Goal: Transaction & Acquisition: Obtain resource

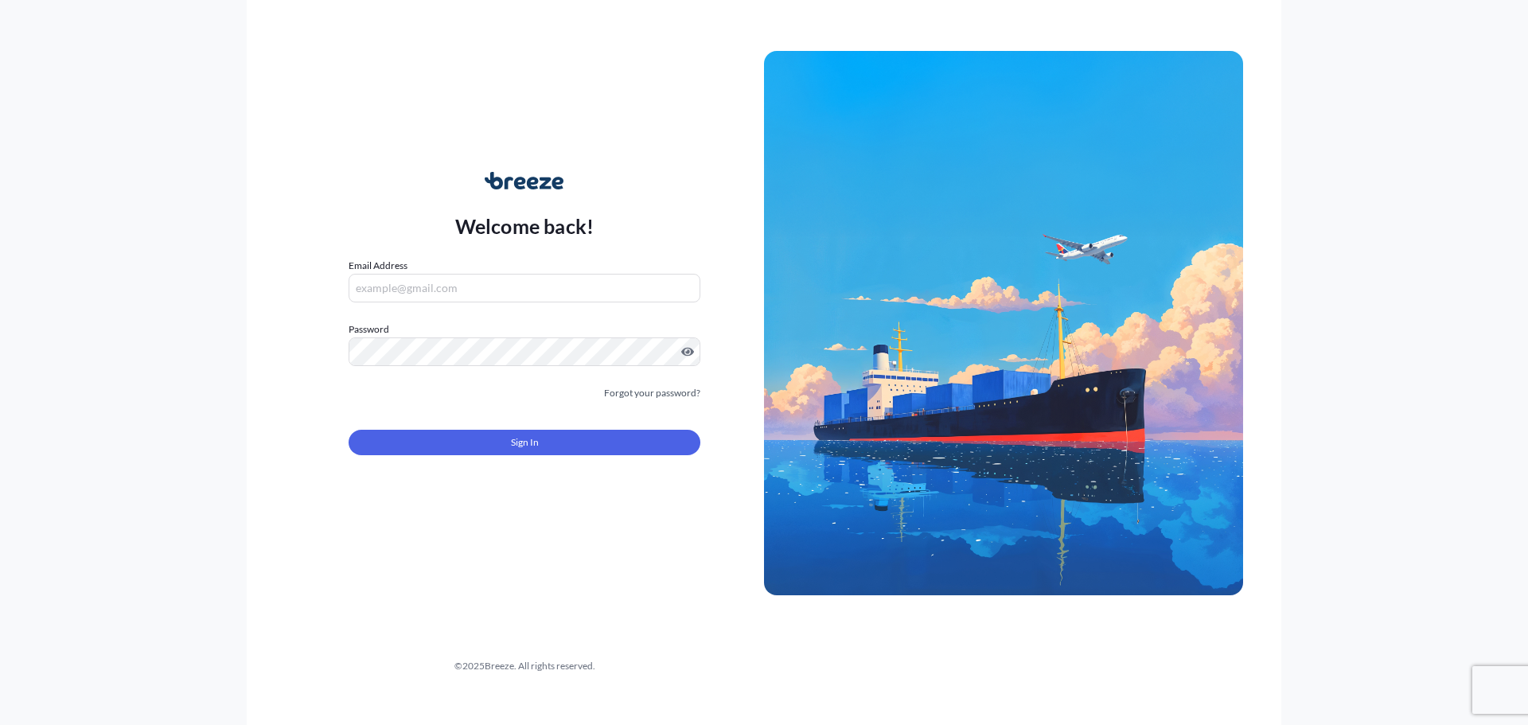
type input "[EMAIL_ADDRESS][DOMAIN_NAME]"
click at [535, 433] on button "Sign In" at bounding box center [525, 442] width 352 height 25
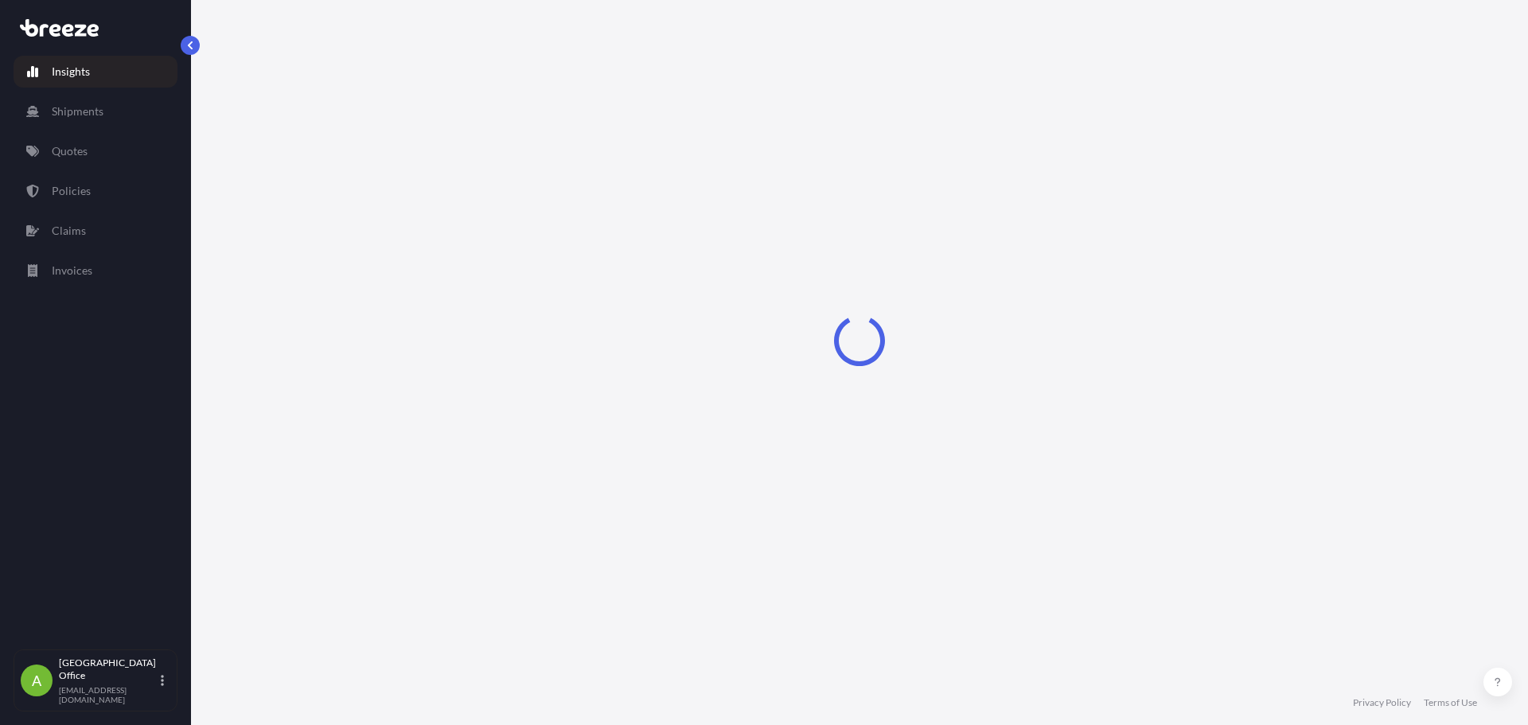
select select "2025"
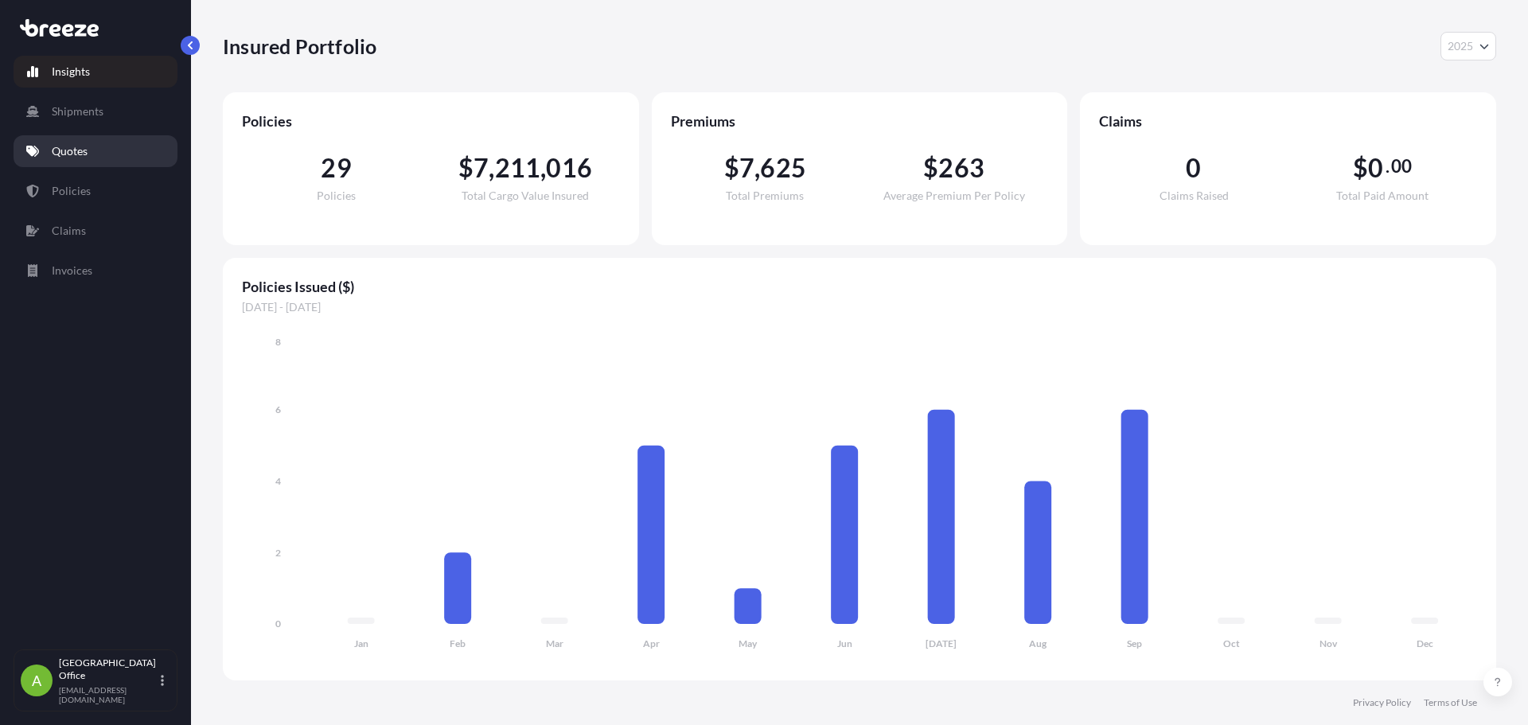
click at [75, 142] on link "Quotes" at bounding box center [96, 151] width 164 height 32
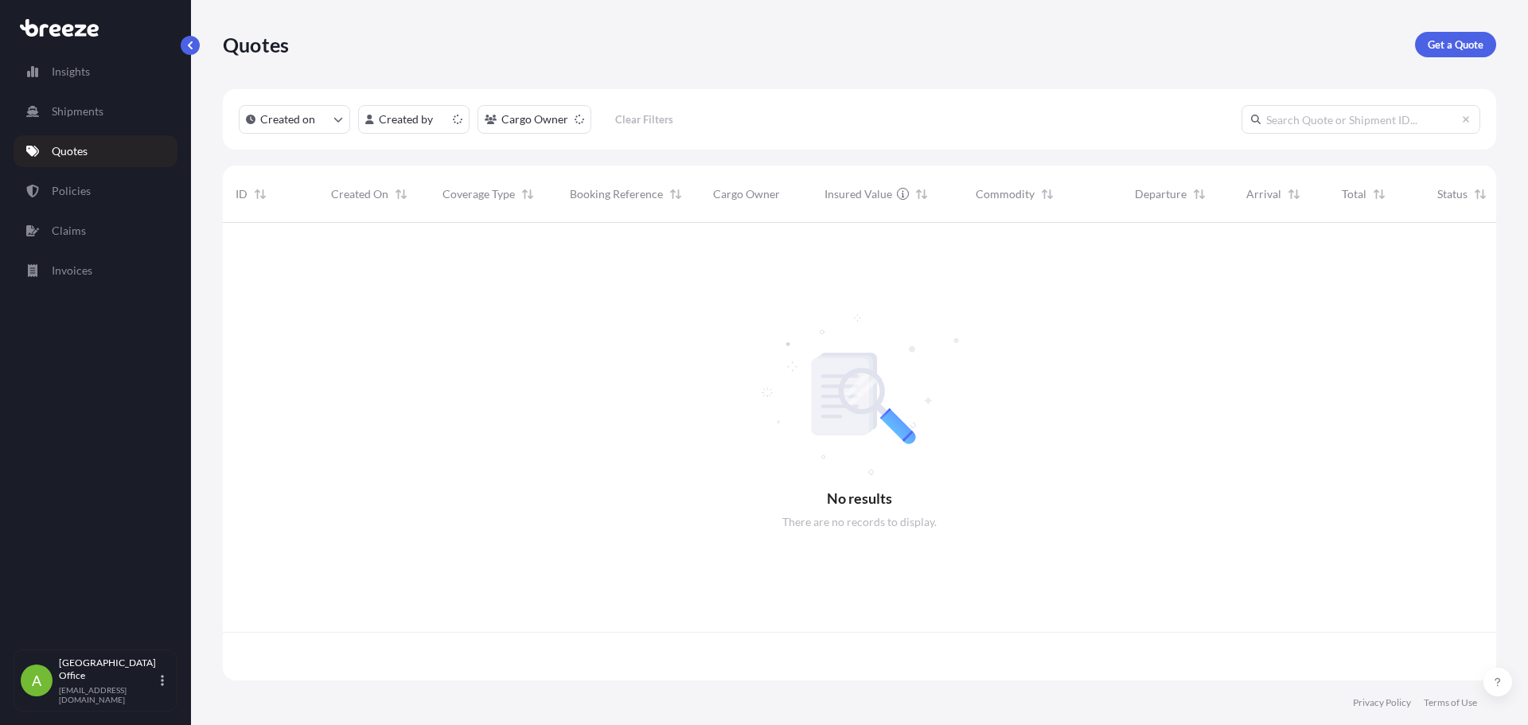
scroll to position [454, 1262]
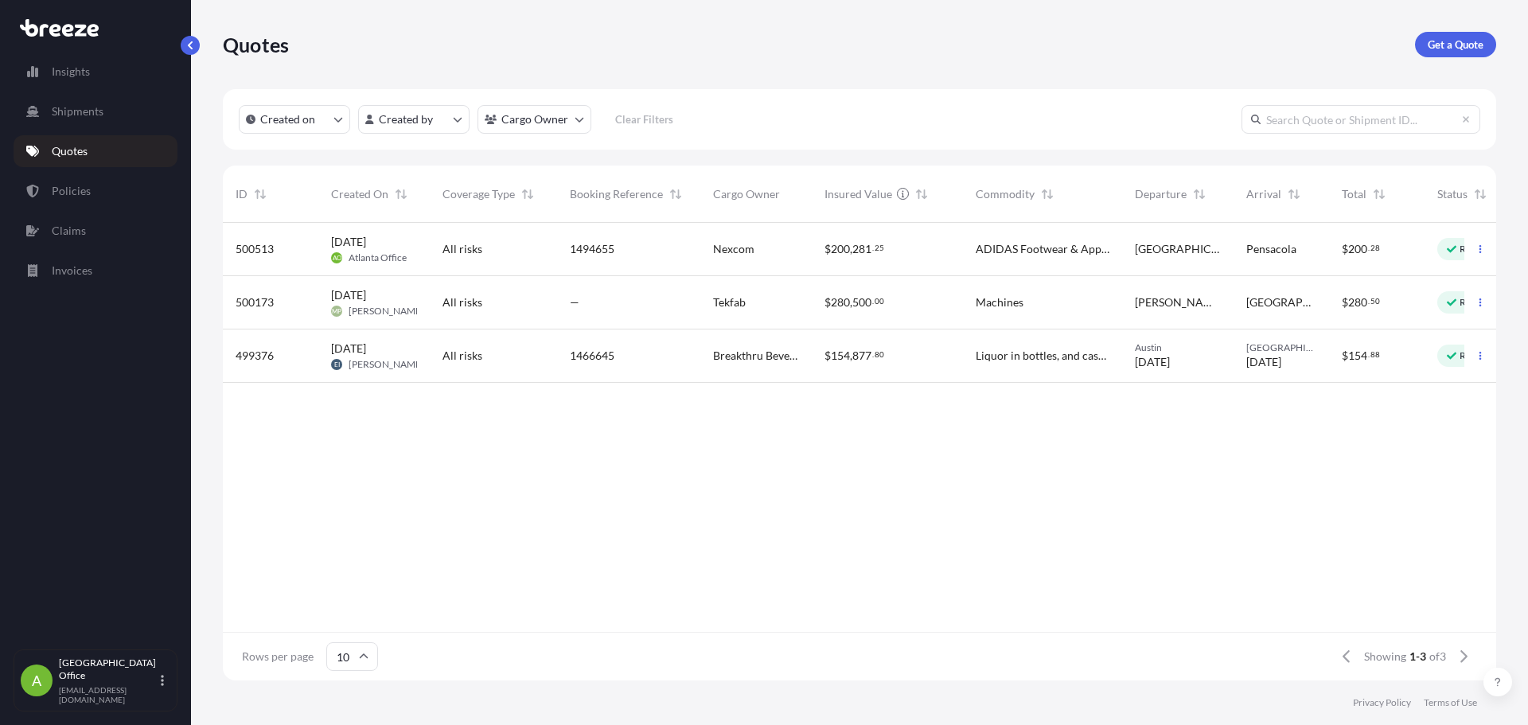
click at [645, 256] on div "1494655" at bounding box center [629, 249] width 118 height 16
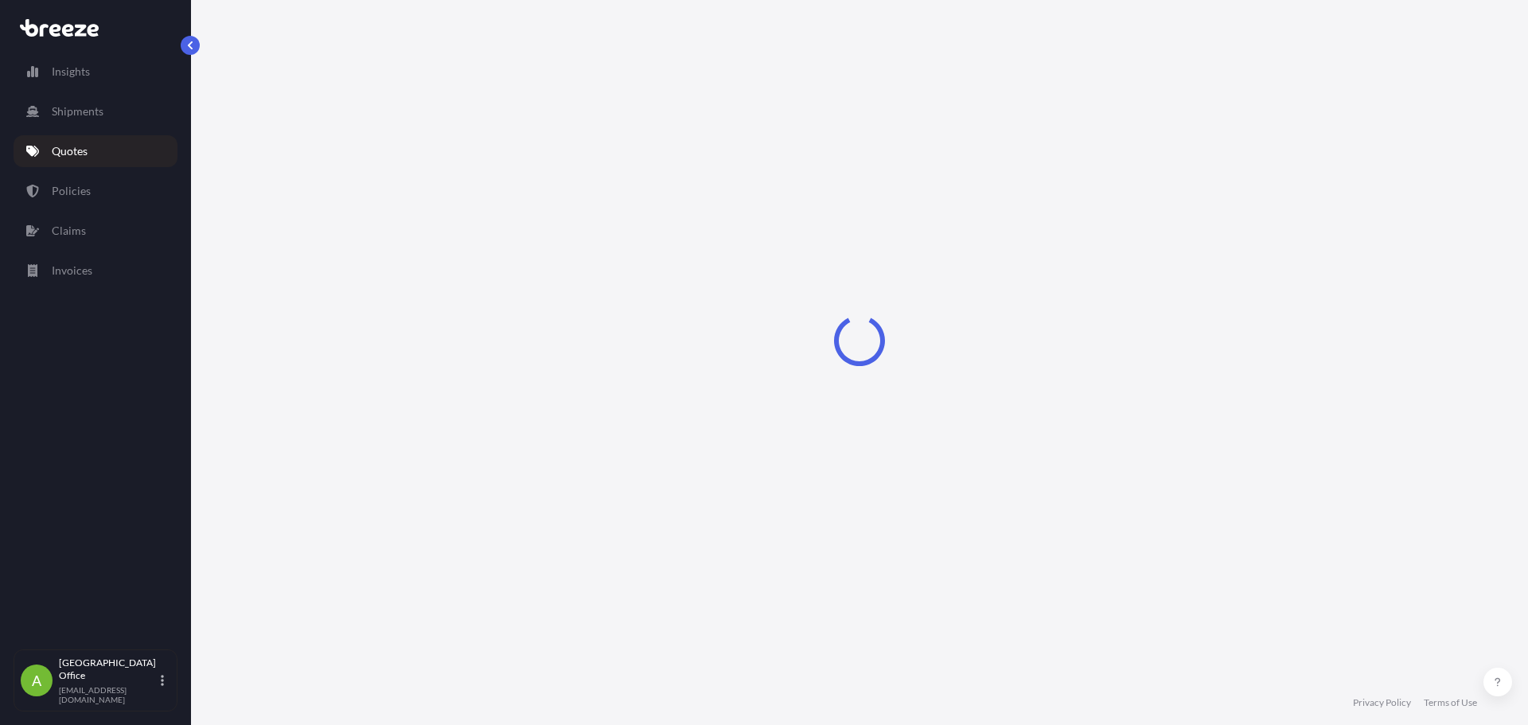
select select "Road"
select select "2"
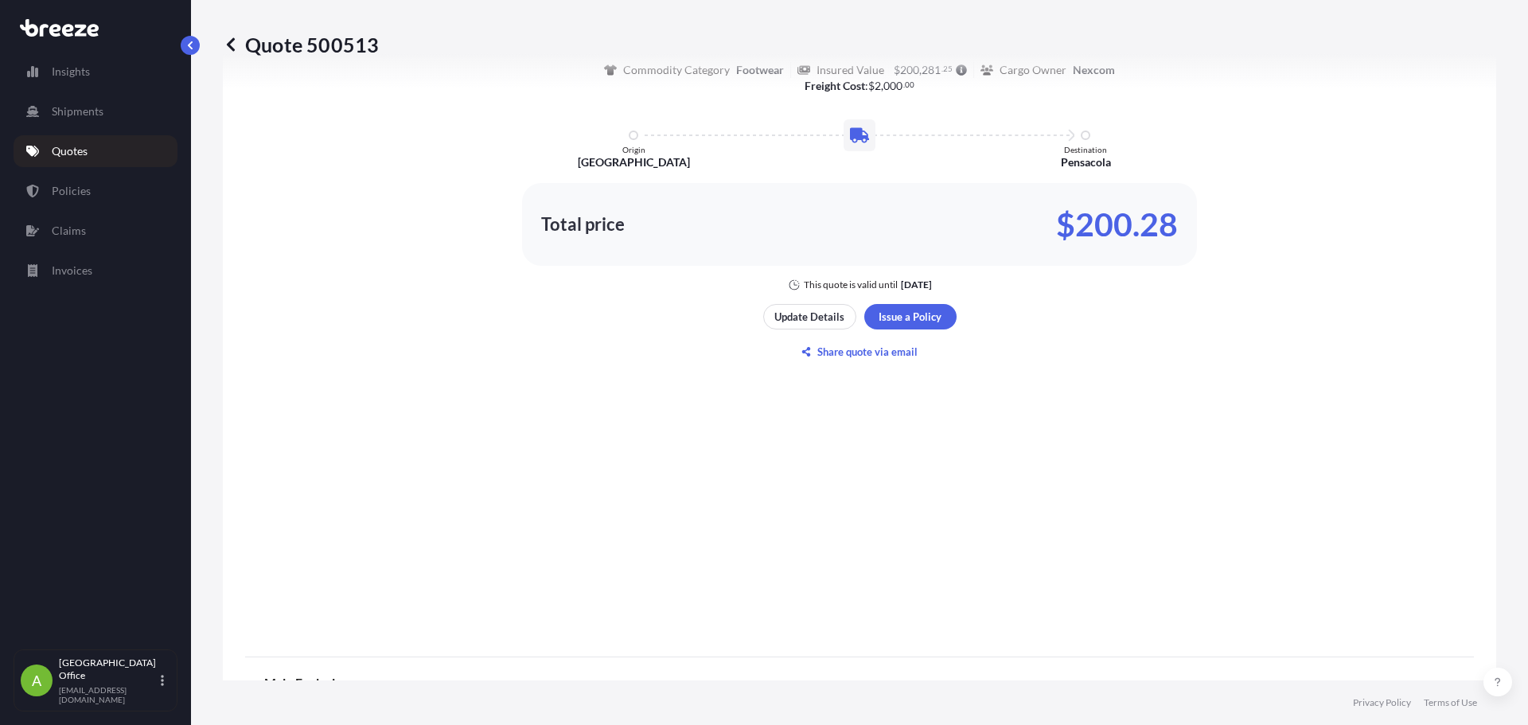
scroll to position [976, 0]
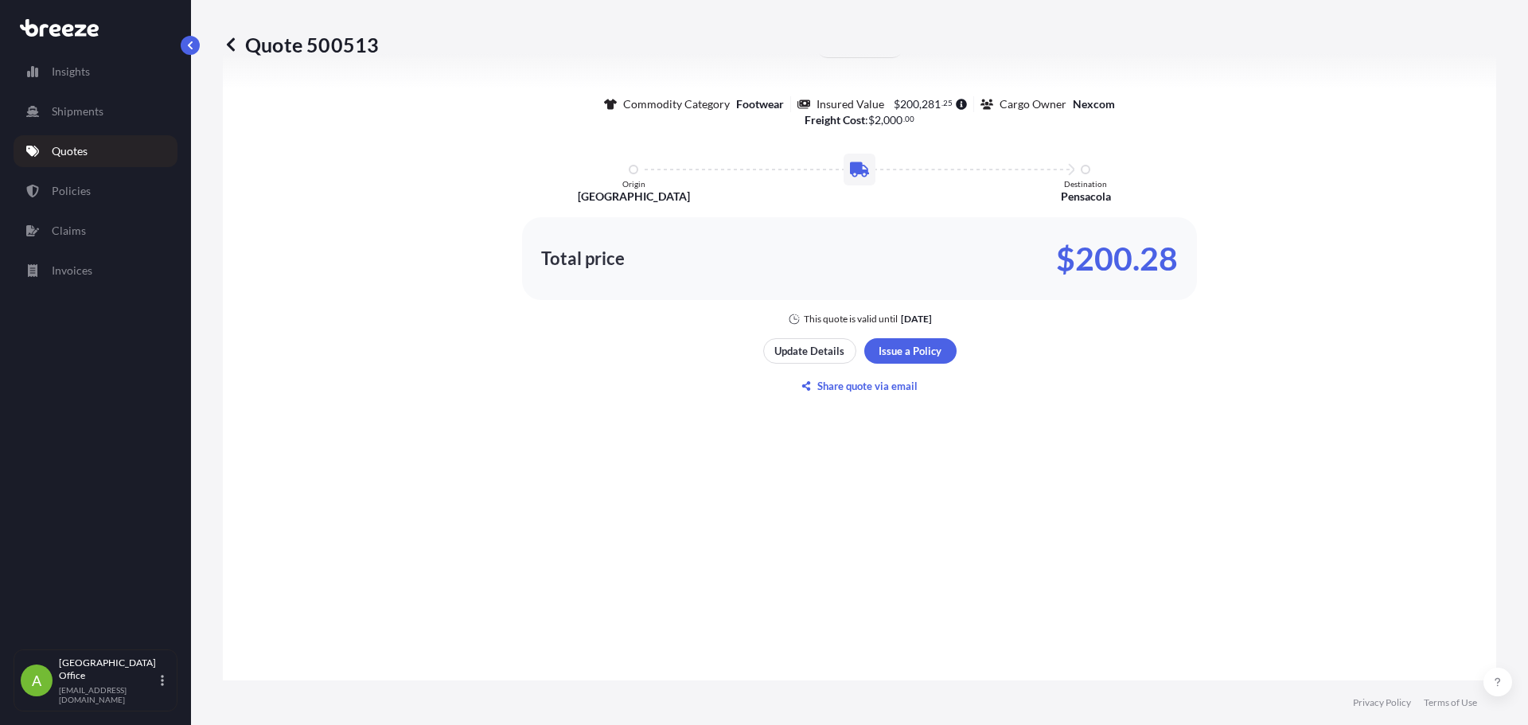
click at [57, 143] on p "Quotes" at bounding box center [70, 151] width 36 height 16
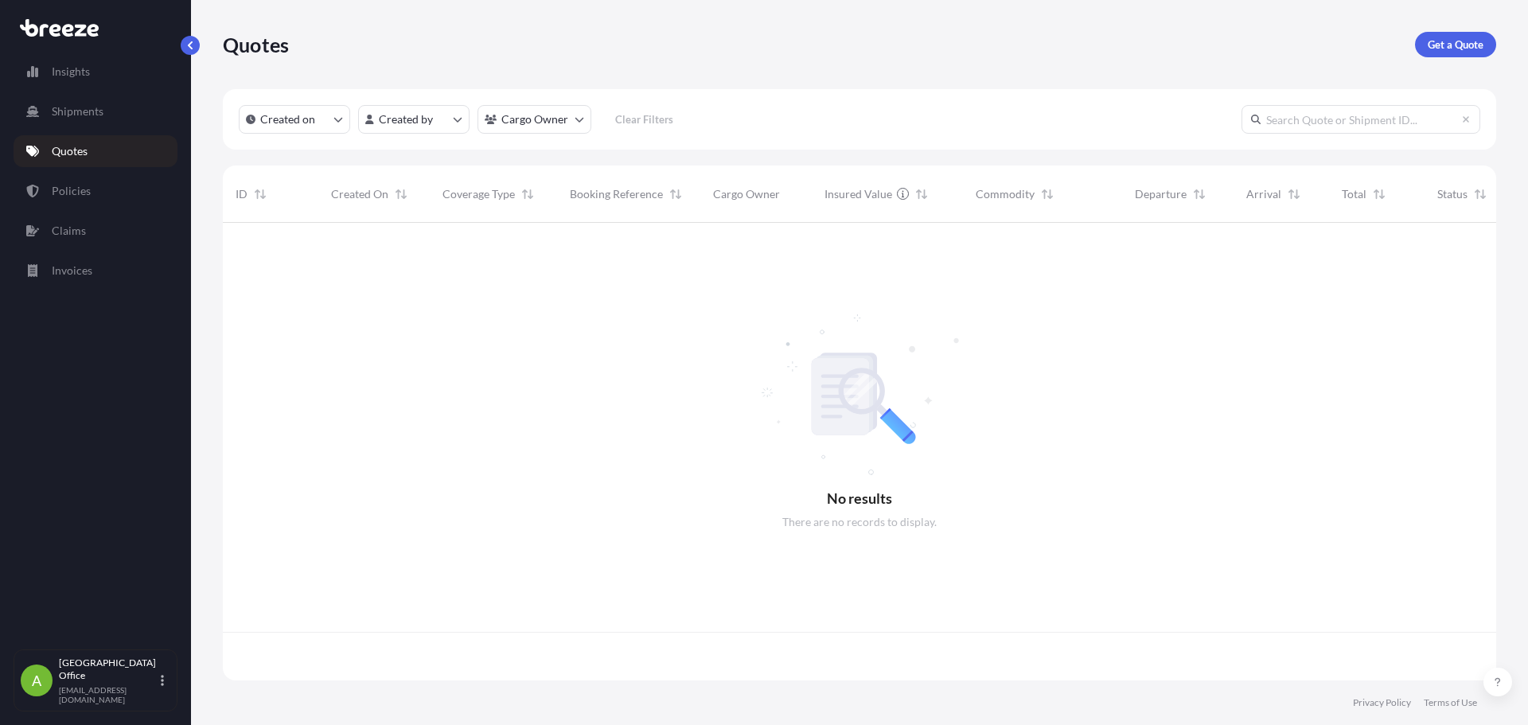
scroll to position [454, 1262]
click at [1447, 49] on p "Get a Quote" at bounding box center [1456, 45] width 56 height 16
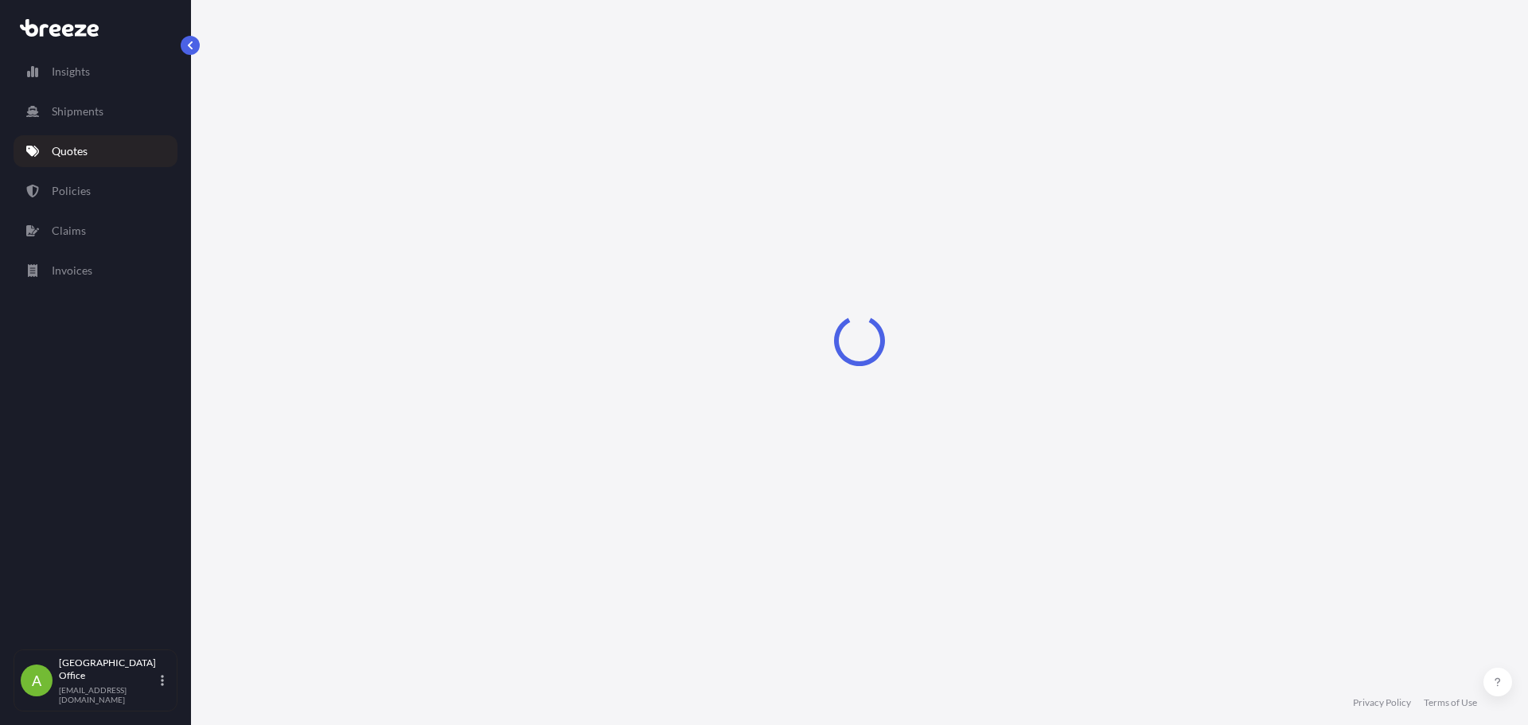
select select "Sea"
select select "1"
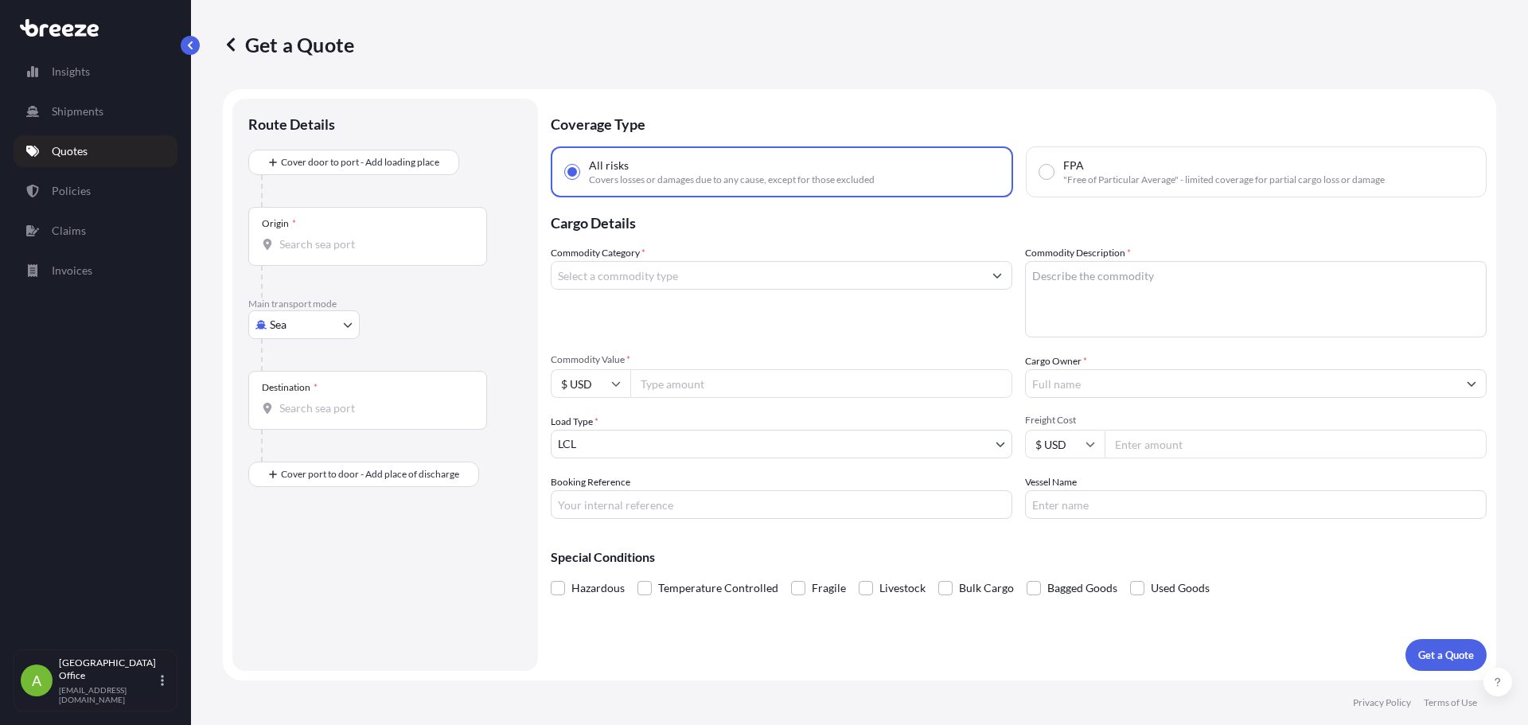
click at [277, 326] on body "Insights Shipments Quotes Policies Claims Invoices A Atlanta Office [EMAIL_ADDR…" at bounding box center [764, 362] width 1528 height 725
click at [300, 422] on span "Road" at bounding box center [291, 423] width 25 height 16
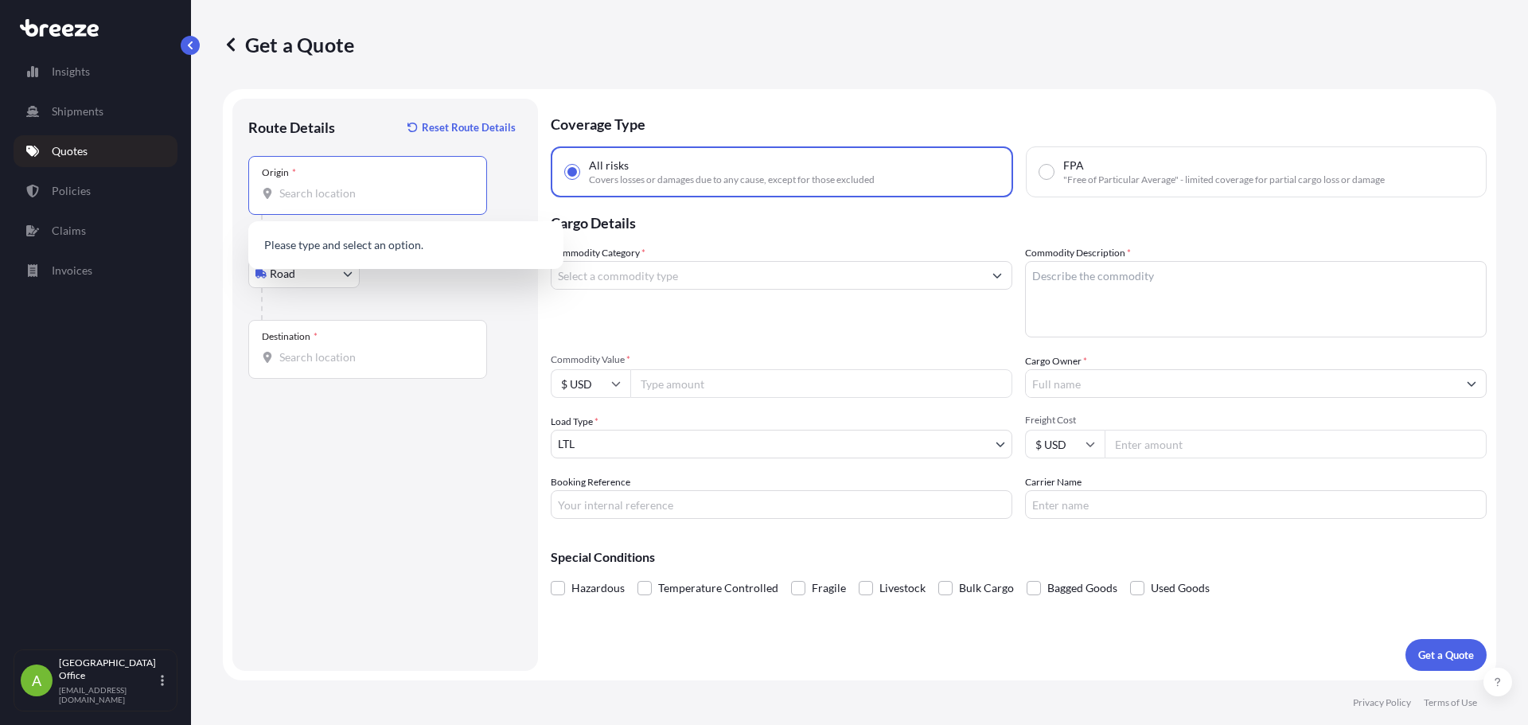
click at [311, 200] on input "Origin *" at bounding box center [373, 193] width 188 height 16
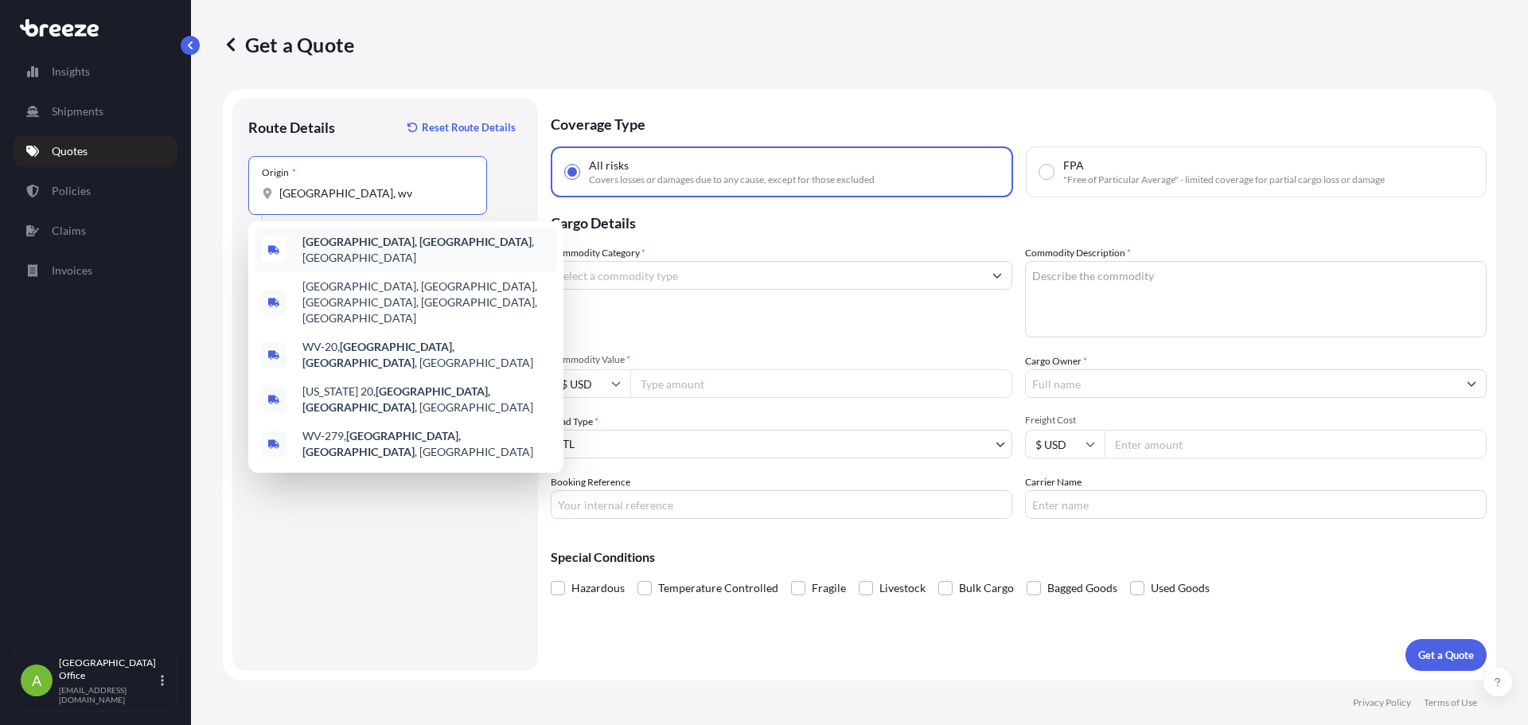
click at [325, 242] on b "[GEOGRAPHIC_DATA], [GEOGRAPHIC_DATA]" at bounding box center [416, 242] width 229 height 14
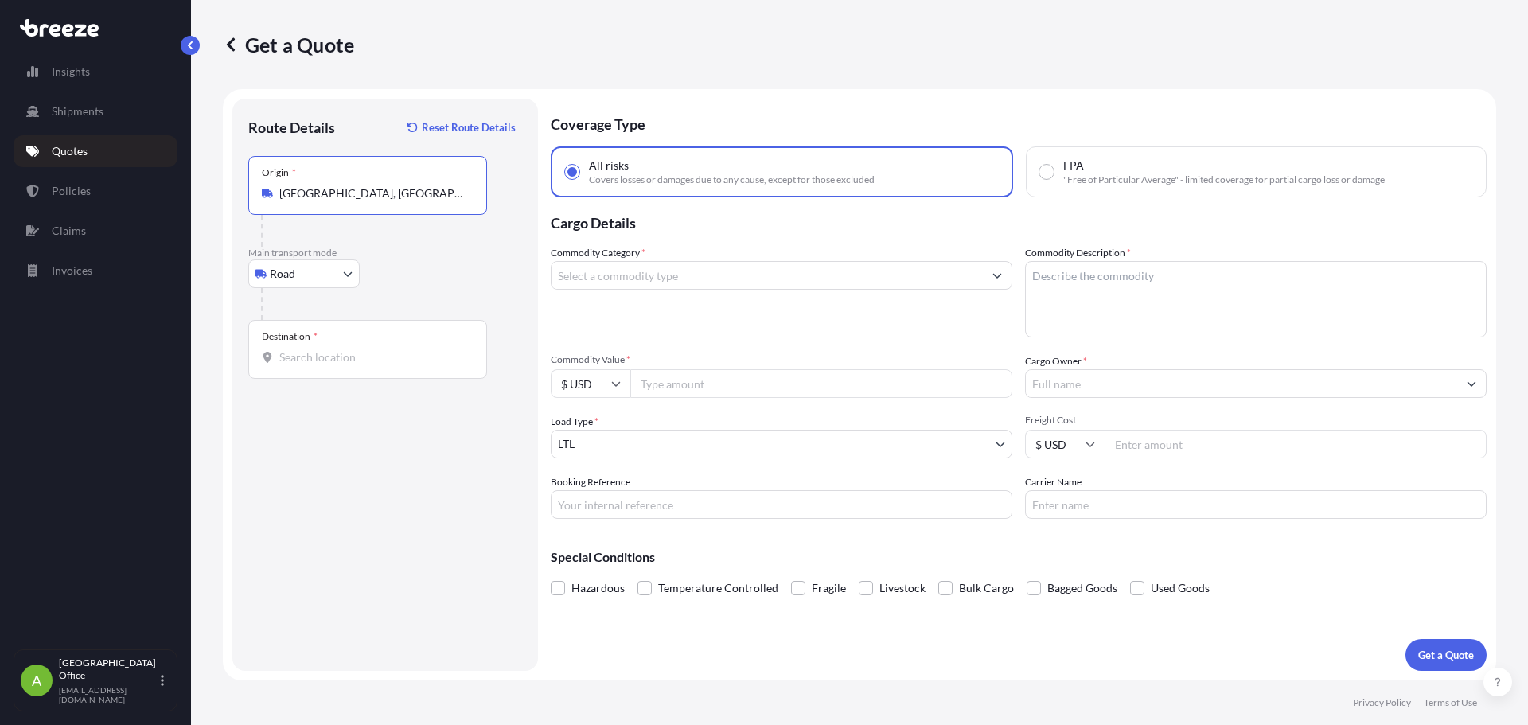
type input "[GEOGRAPHIC_DATA], [GEOGRAPHIC_DATA], [GEOGRAPHIC_DATA]"
click at [353, 350] on input "Destination *" at bounding box center [373, 357] width 188 height 16
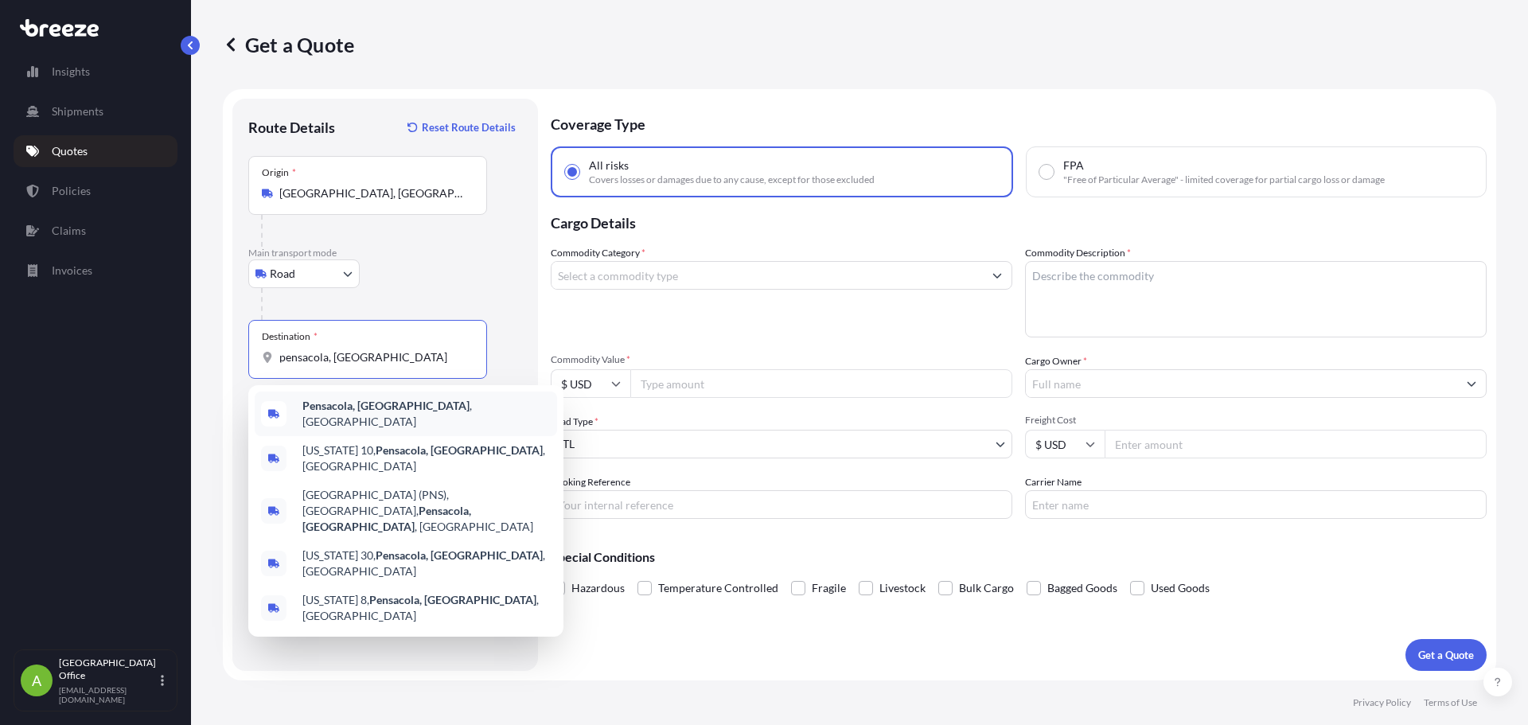
click at [360, 403] on div "Pensacola, [GEOGRAPHIC_DATA] , [GEOGRAPHIC_DATA]" at bounding box center [406, 414] width 302 height 45
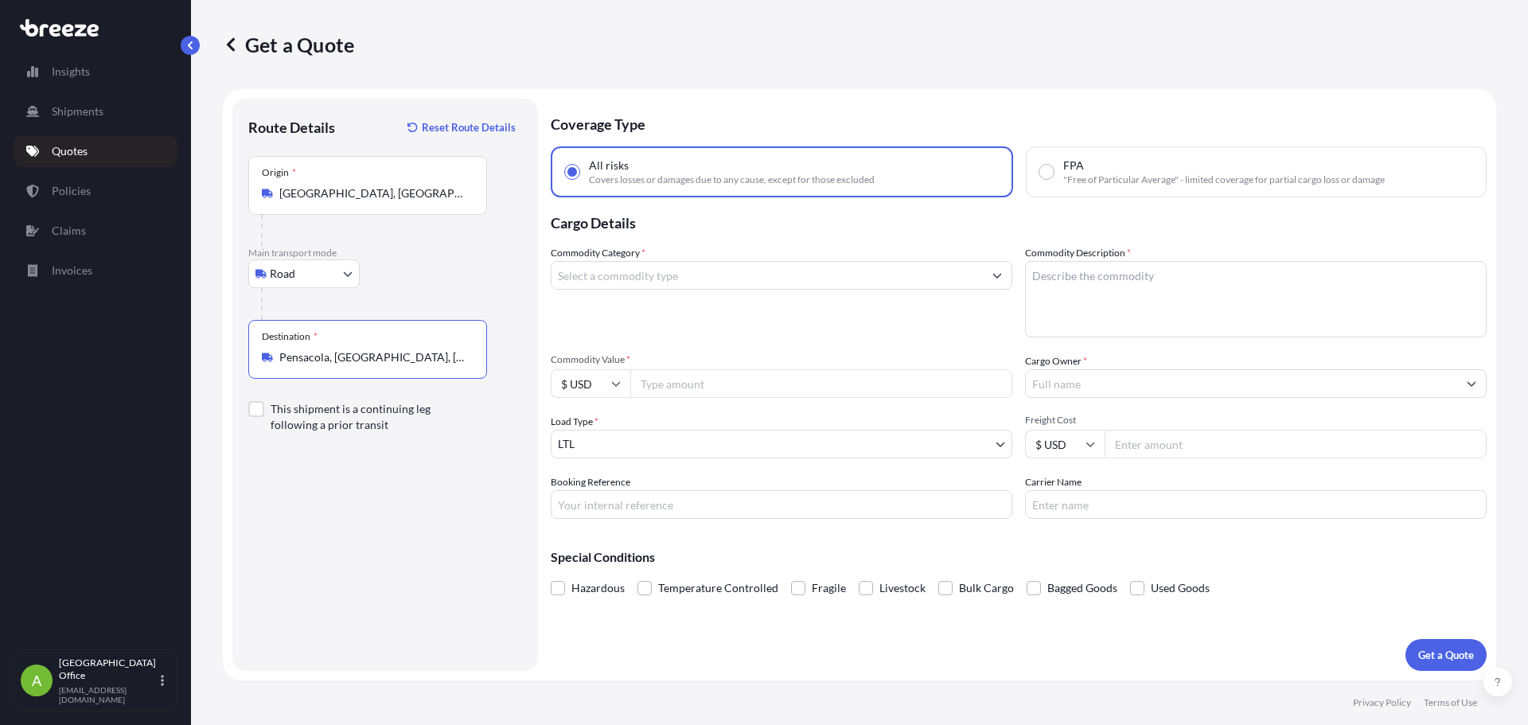
type input "Pensacola, [GEOGRAPHIC_DATA], [GEOGRAPHIC_DATA]"
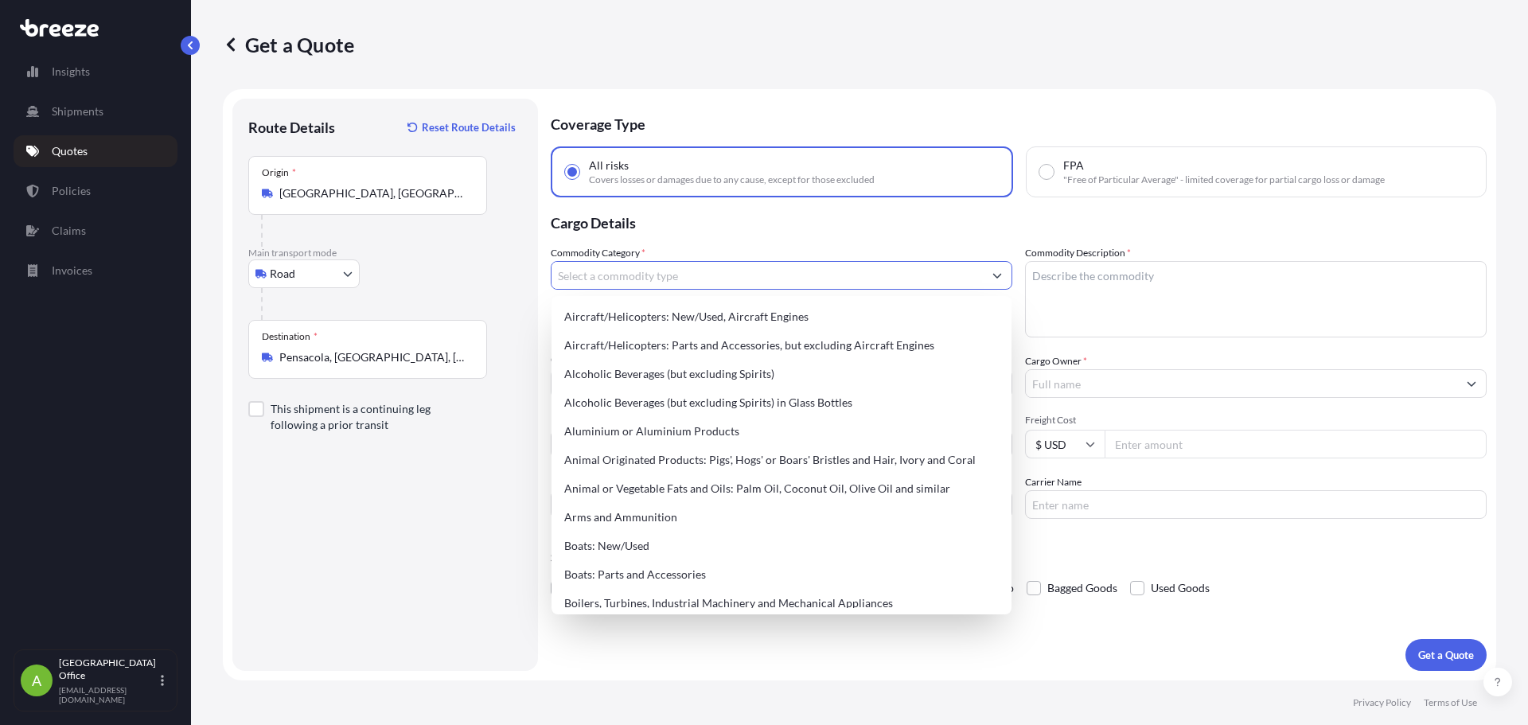
click at [717, 275] on input "Commodity Category *" at bounding box center [767, 275] width 431 height 29
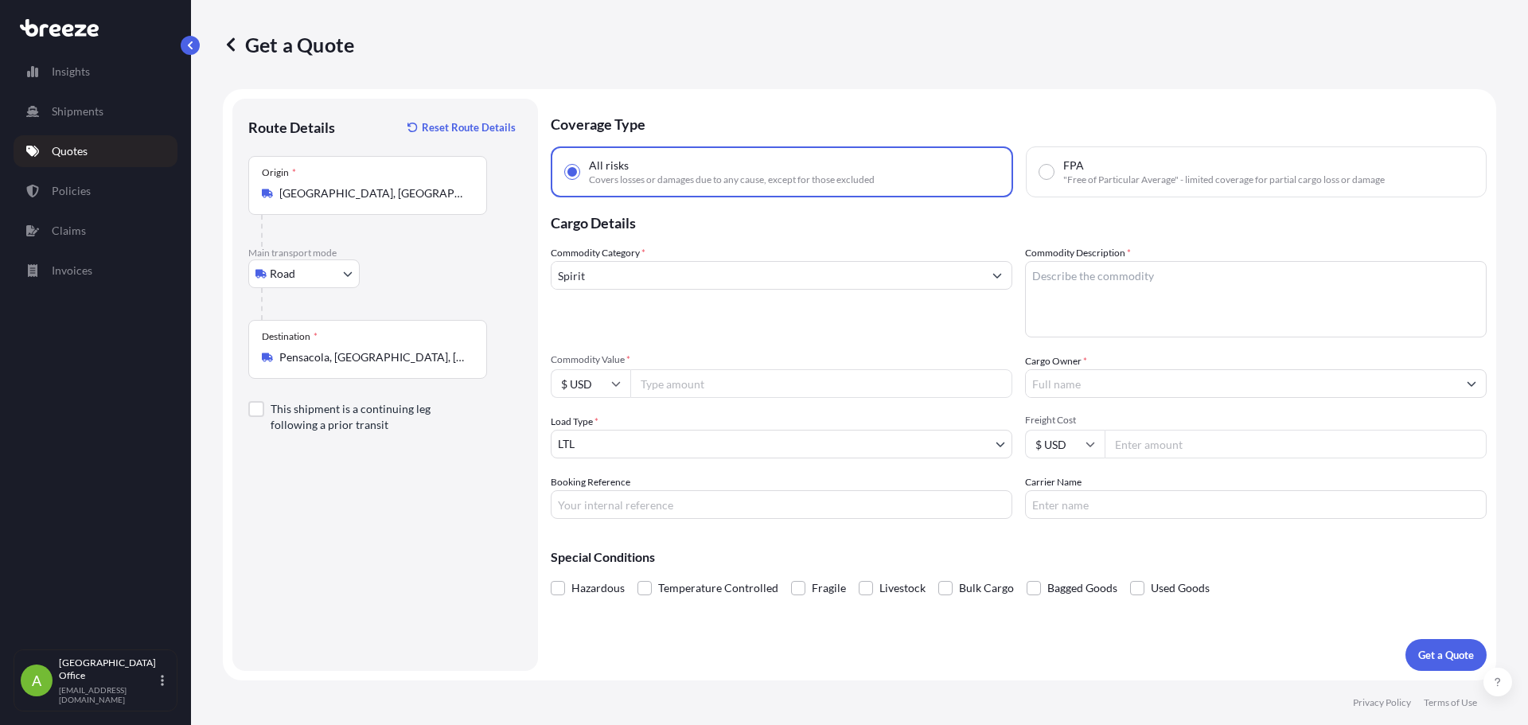
click at [625, 282] on input "Spirit" at bounding box center [767, 275] width 431 height 29
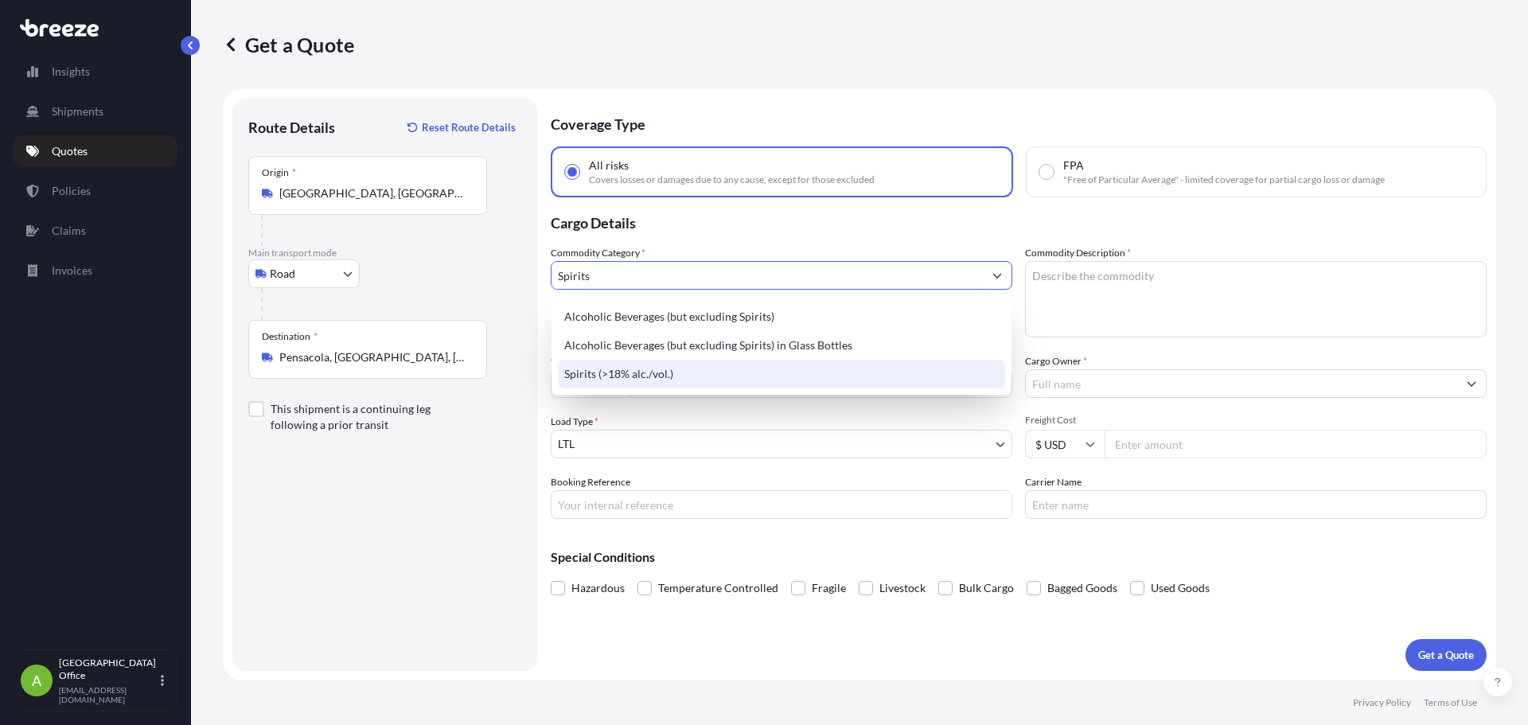
click at [646, 369] on div "Spirits (>18% alc./vol.)" at bounding box center [781, 374] width 447 height 29
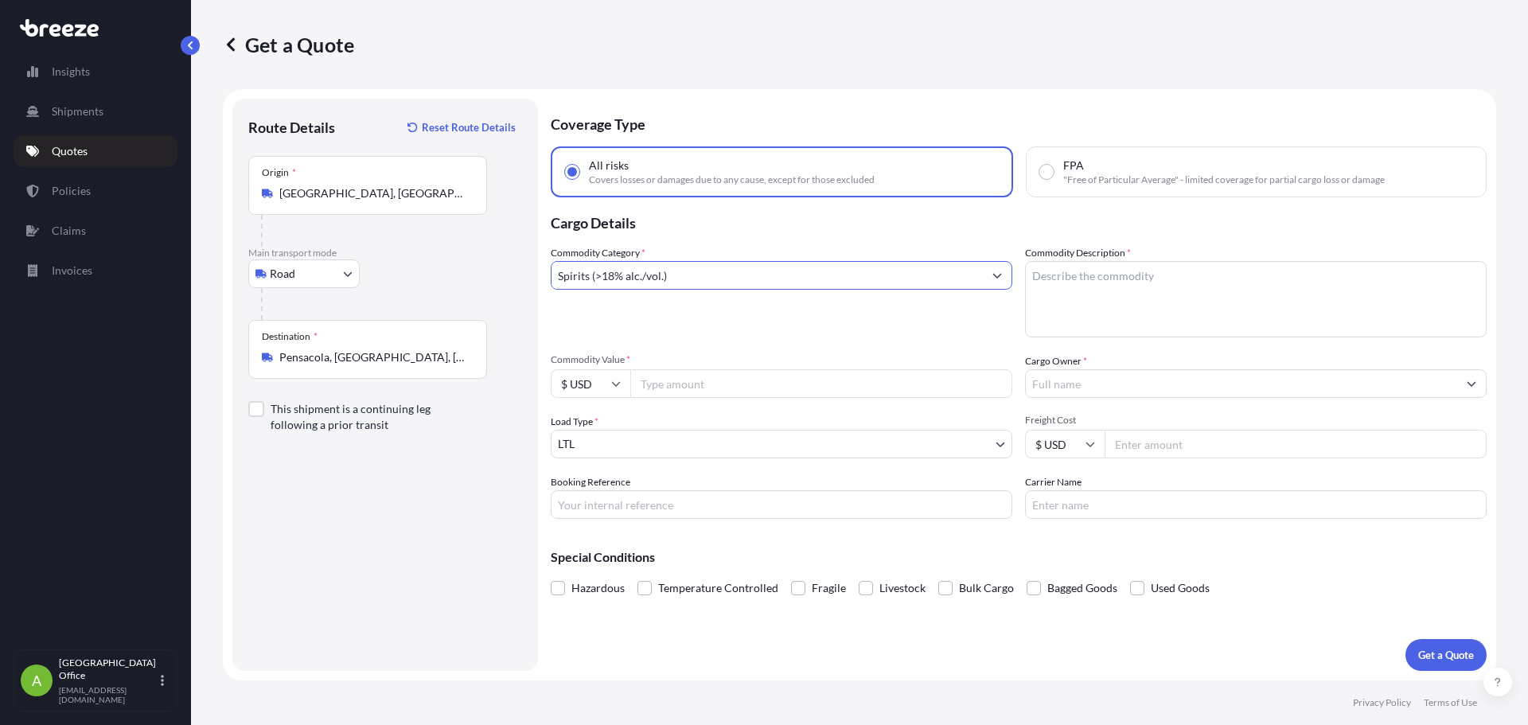
type input "Spirits (>18% alc./vol.)"
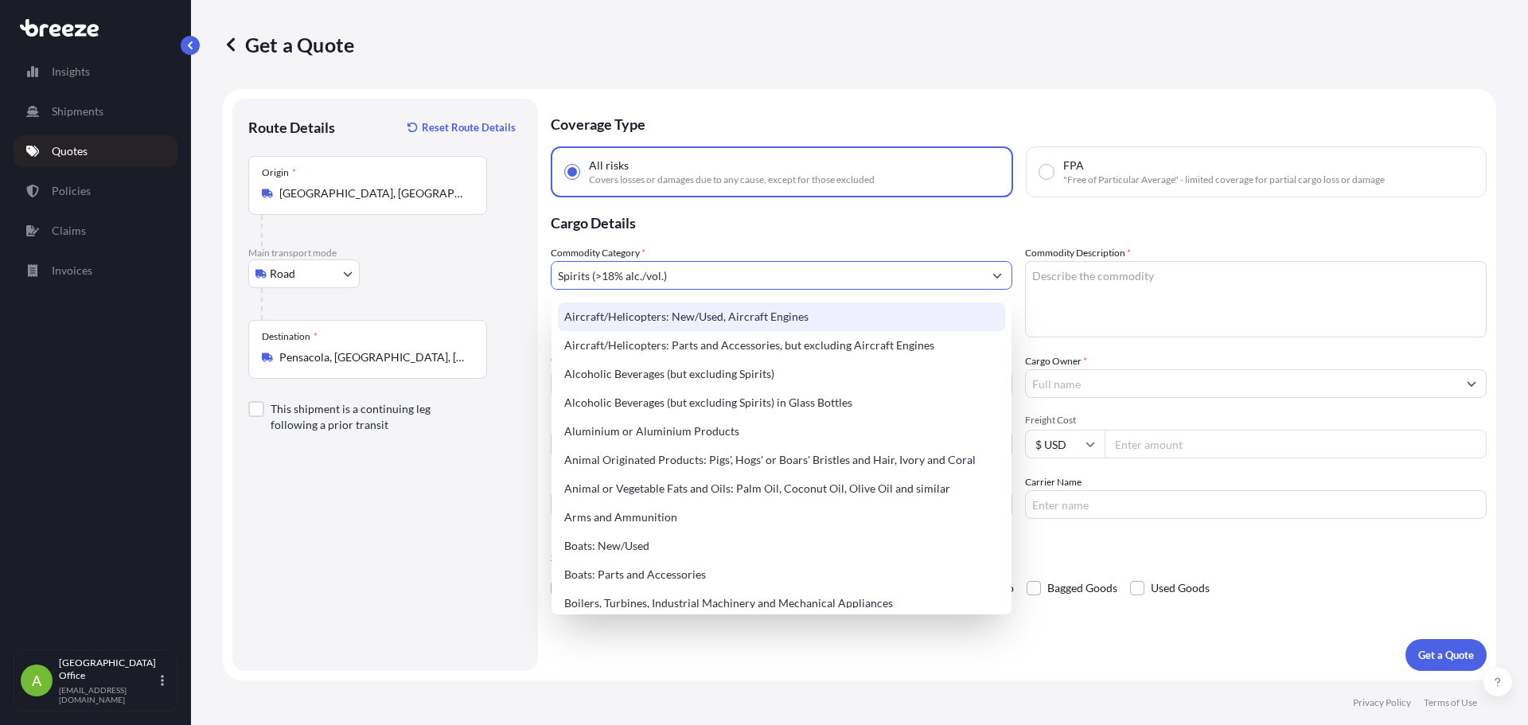
click at [726, 240] on p "Cargo Details" at bounding box center [1019, 221] width 936 height 48
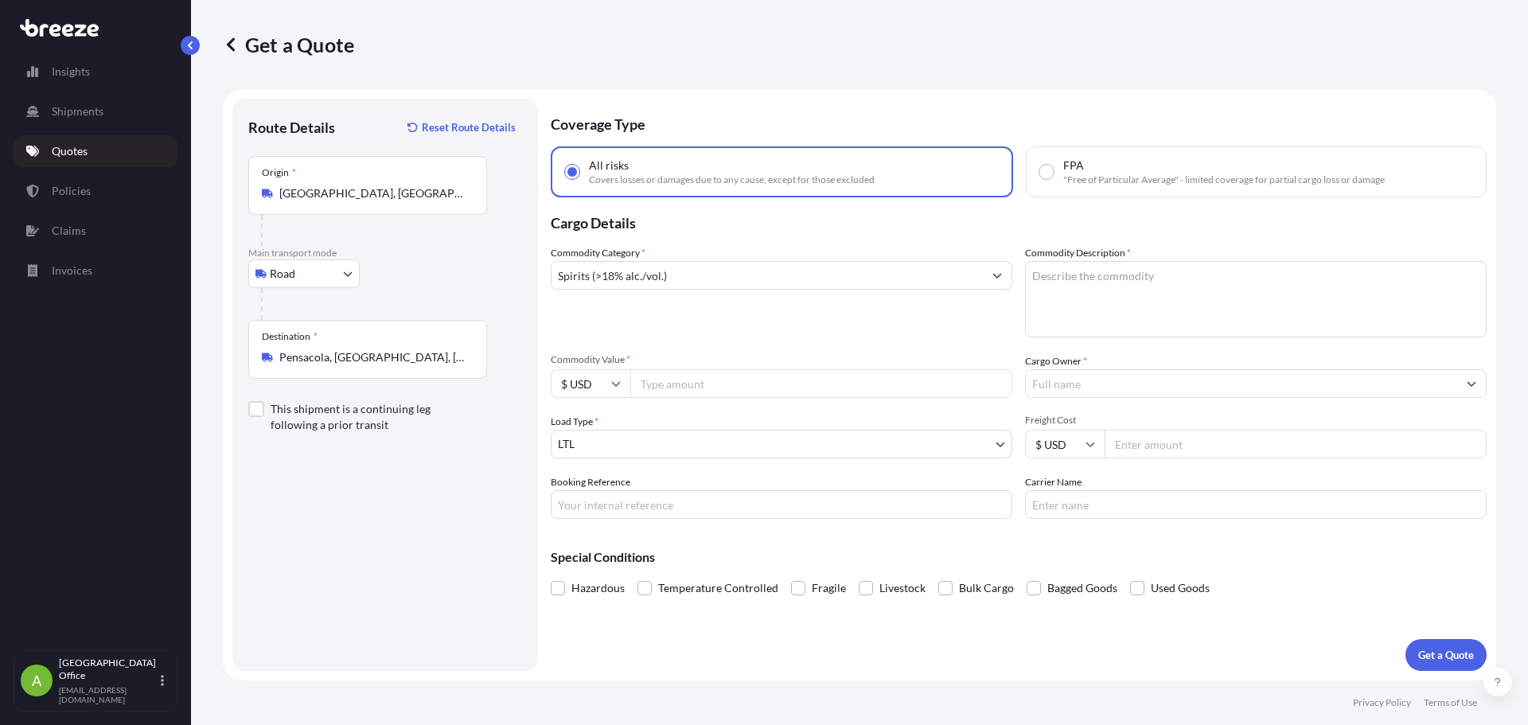
click at [1156, 273] on textarea "Commodity Description *" at bounding box center [1256, 299] width 462 height 76
click at [1098, 271] on textarea "Commodity Description *" at bounding box center [1256, 299] width 462 height 76
type textarea "Spirits"
click at [671, 386] on input "Commodity Value *" at bounding box center [821, 383] width 382 height 29
type input "122570.94"
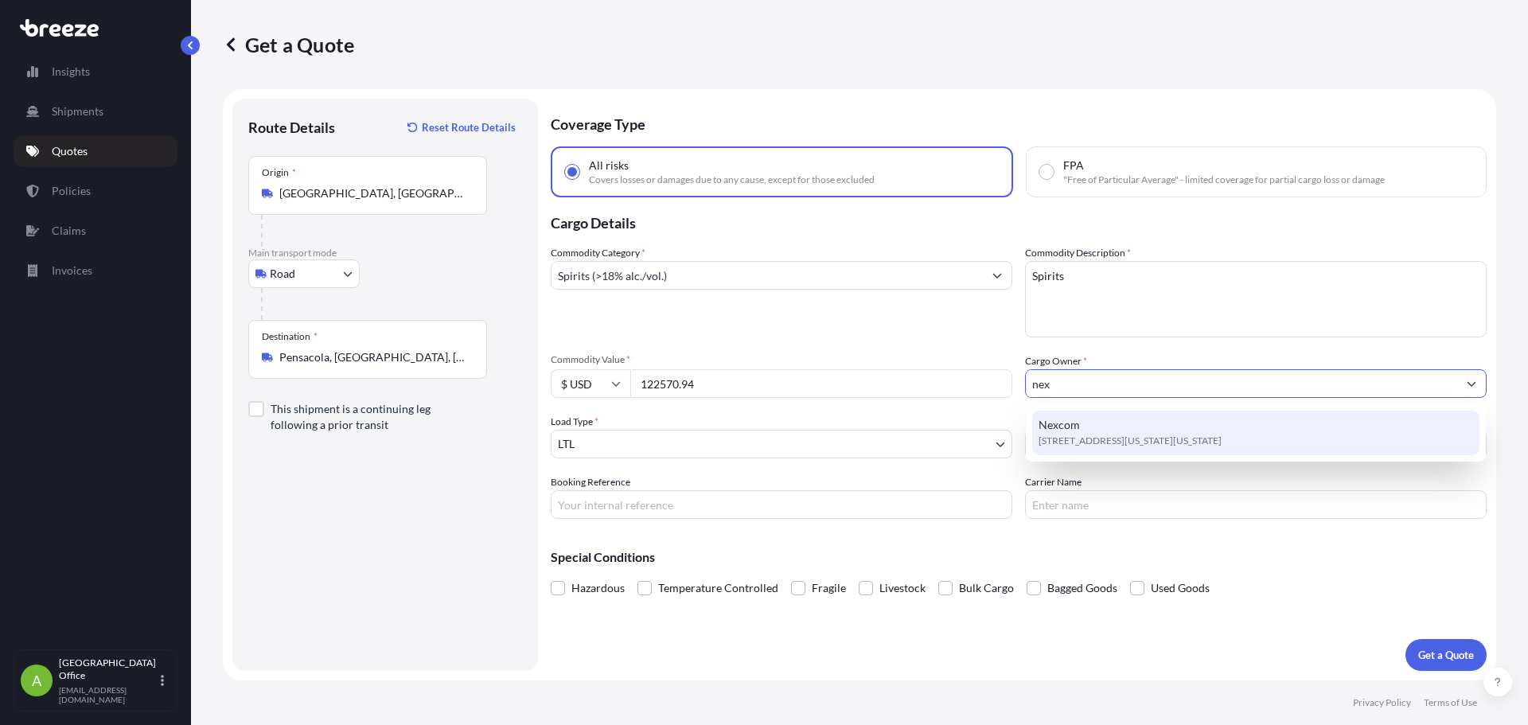
click at [1079, 445] on span "[STREET_ADDRESS][US_STATE][US_STATE]" at bounding box center [1130, 441] width 183 height 16
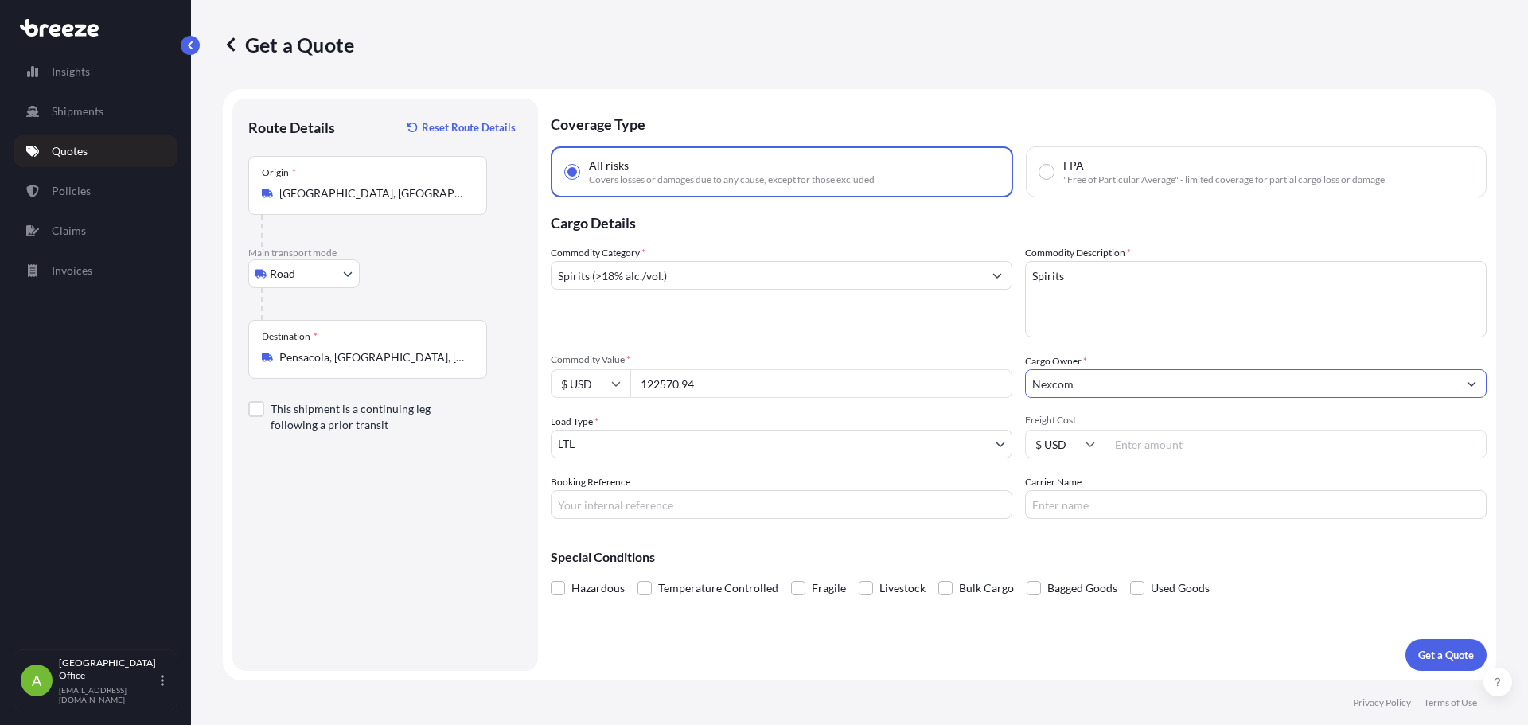
type input "Nexcom"
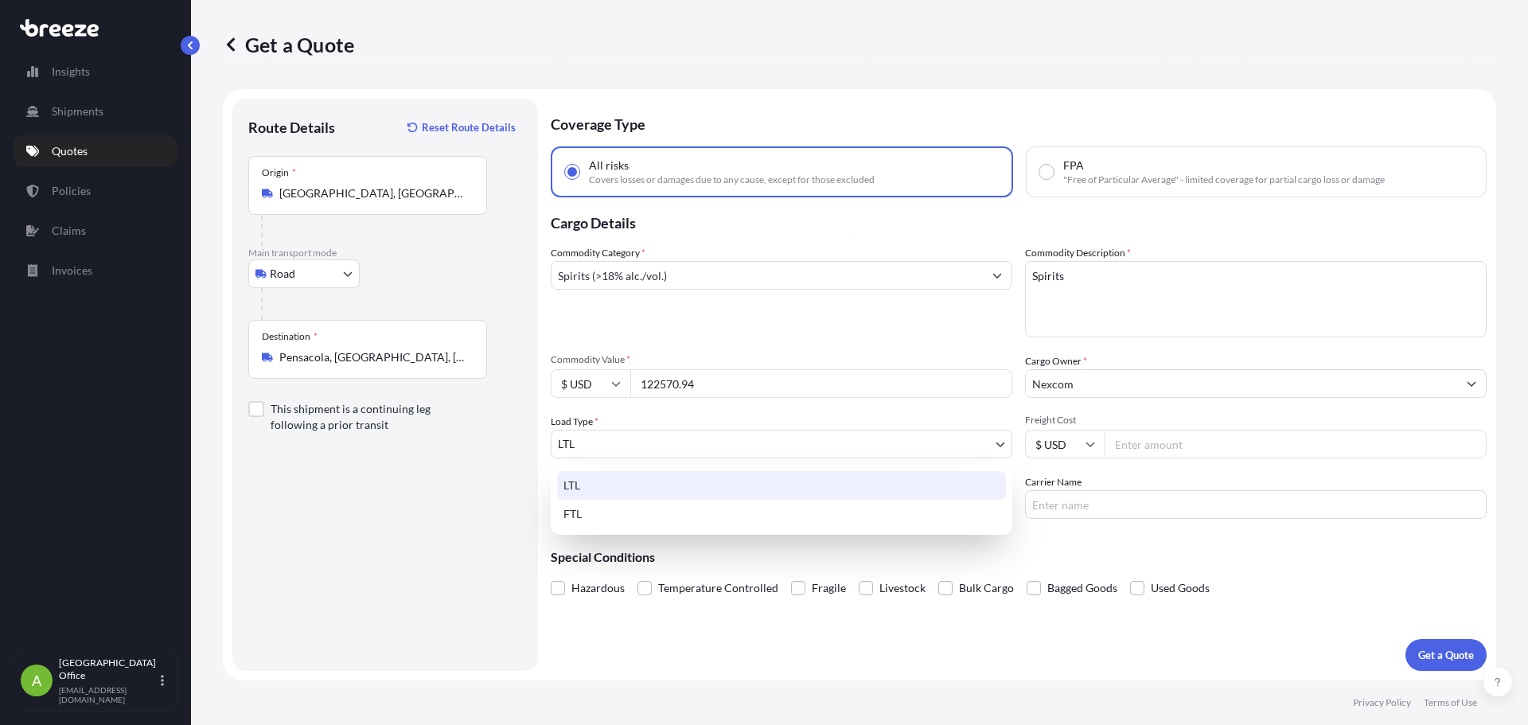
click at [818, 444] on body "15 options available. 6 options available. 2 options available. 0 options avail…" at bounding box center [764, 362] width 1528 height 725
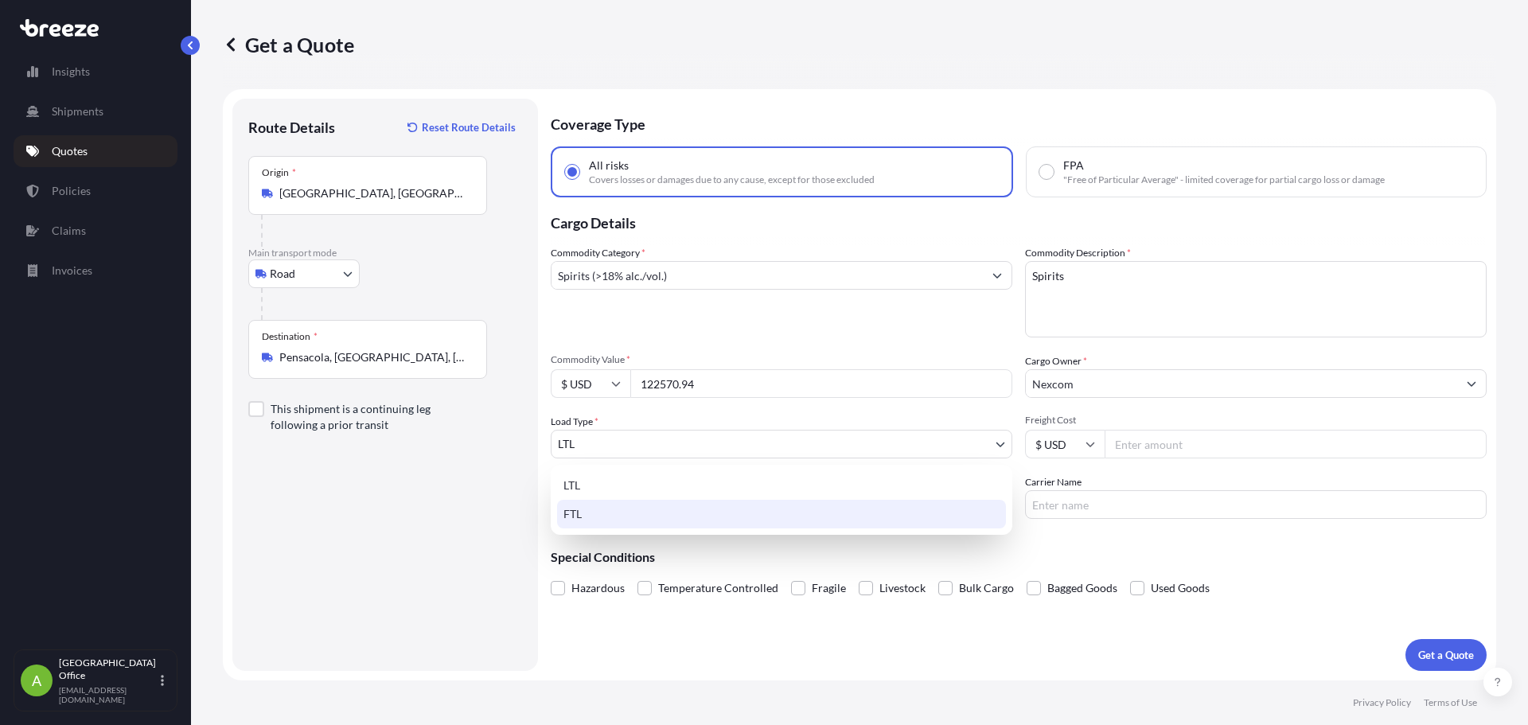
click at [630, 514] on div "FTL" at bounding box center [781, 514] width 449 height 29
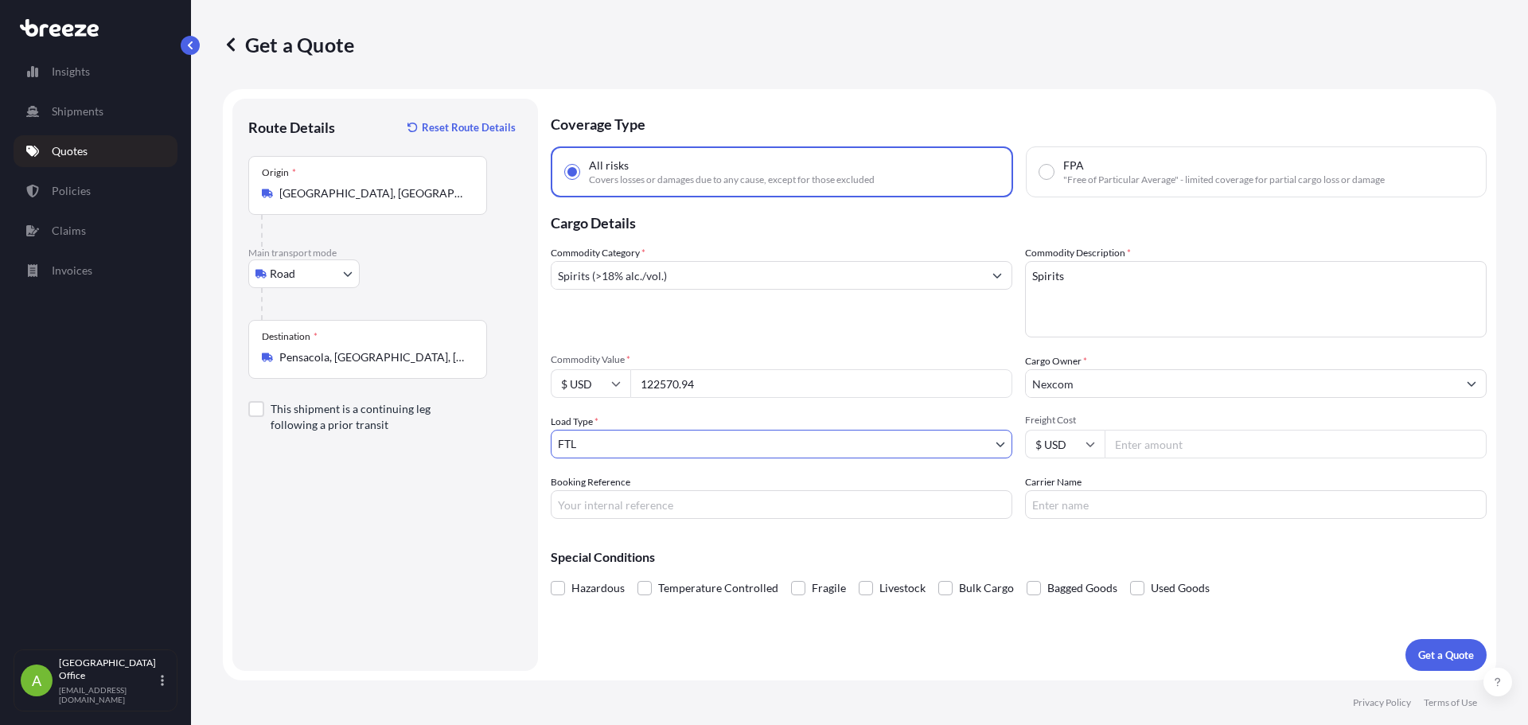
click at [1146, 446] on input "Freight Cost" at bounding box center [1296, 444] width 382 height 29
type input "3985"
click at [879, 511] on input "Booking Reference" at bounding box center [782, 504] width 462 height 29
type input "1491912"
click at [1435, 643] on button "Get a Quote" at bounding box center [1446, 655] width 81 height 32
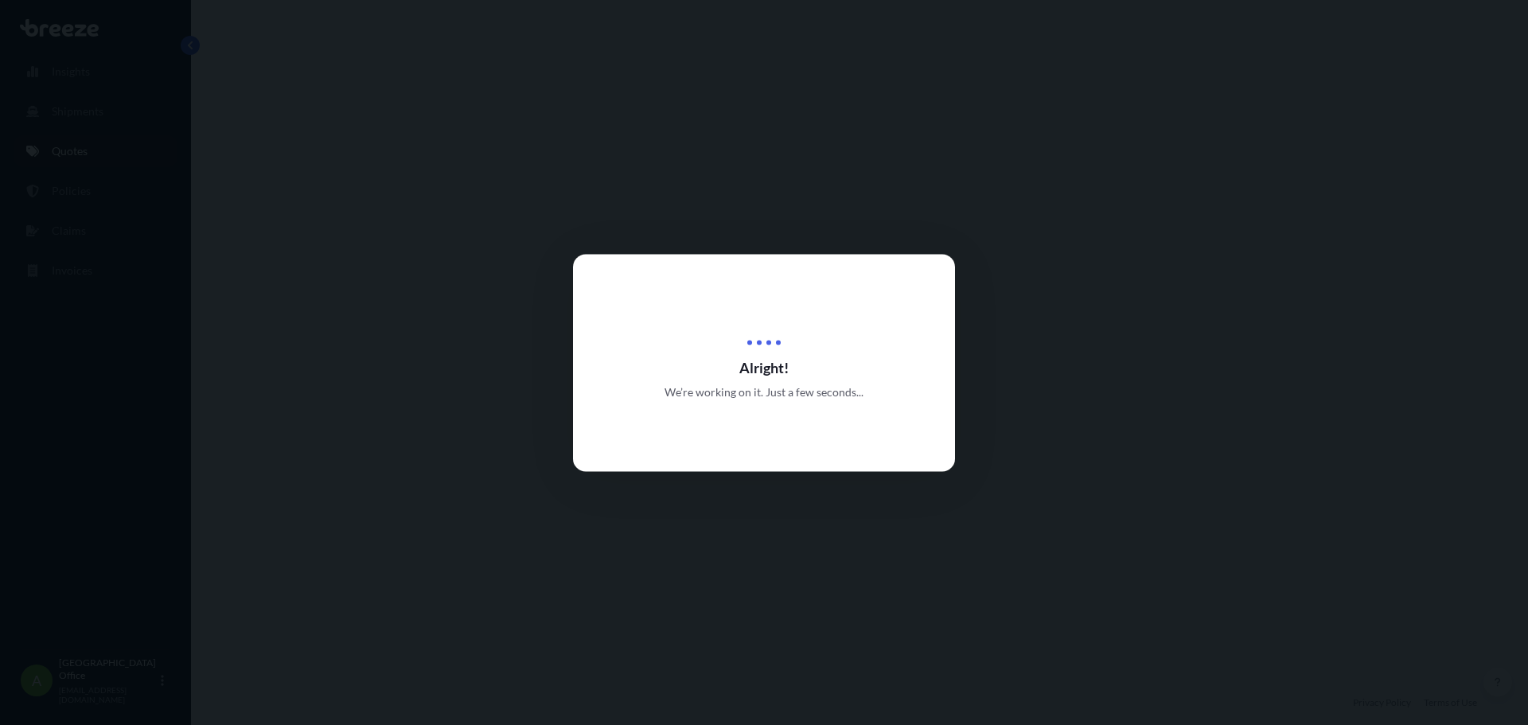
select select "Road"
select select "2"
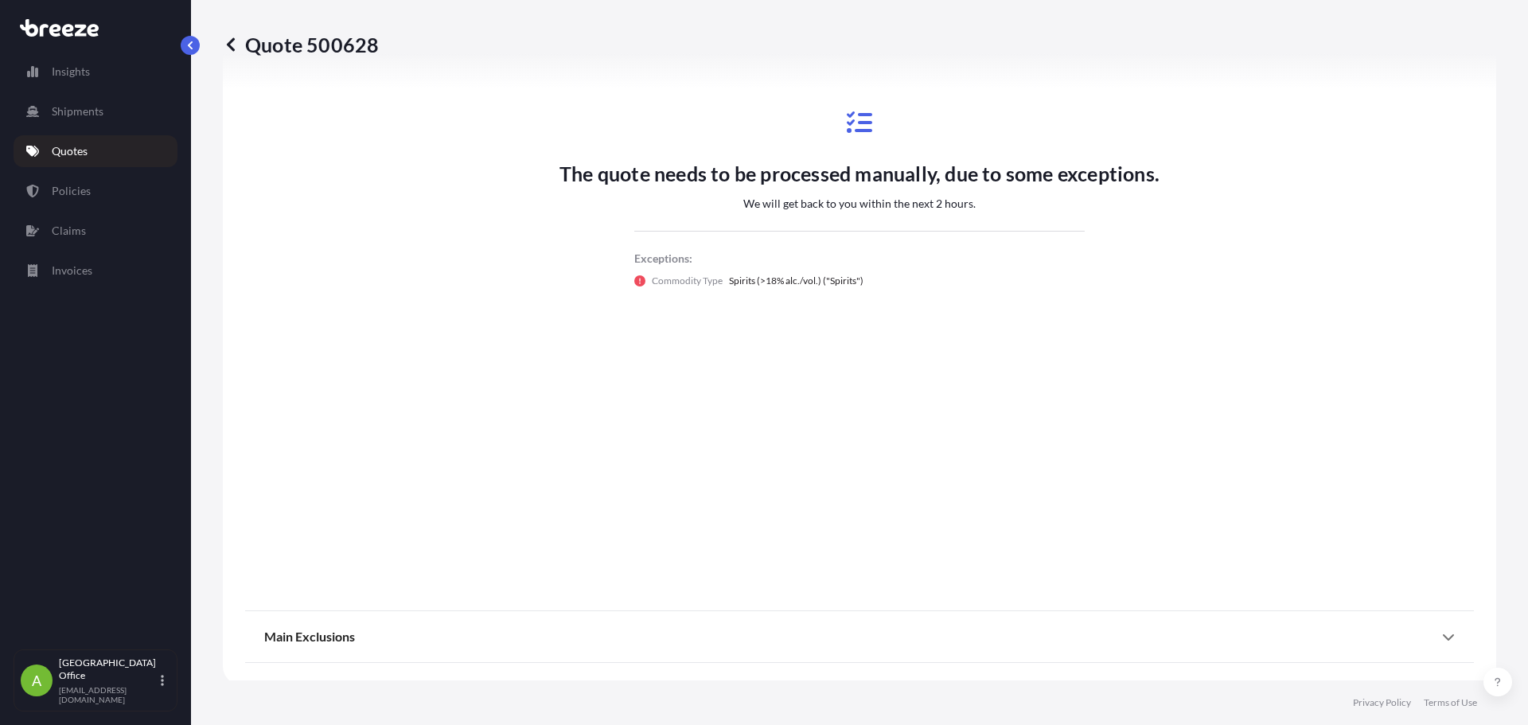
scroll to position [881, 0]
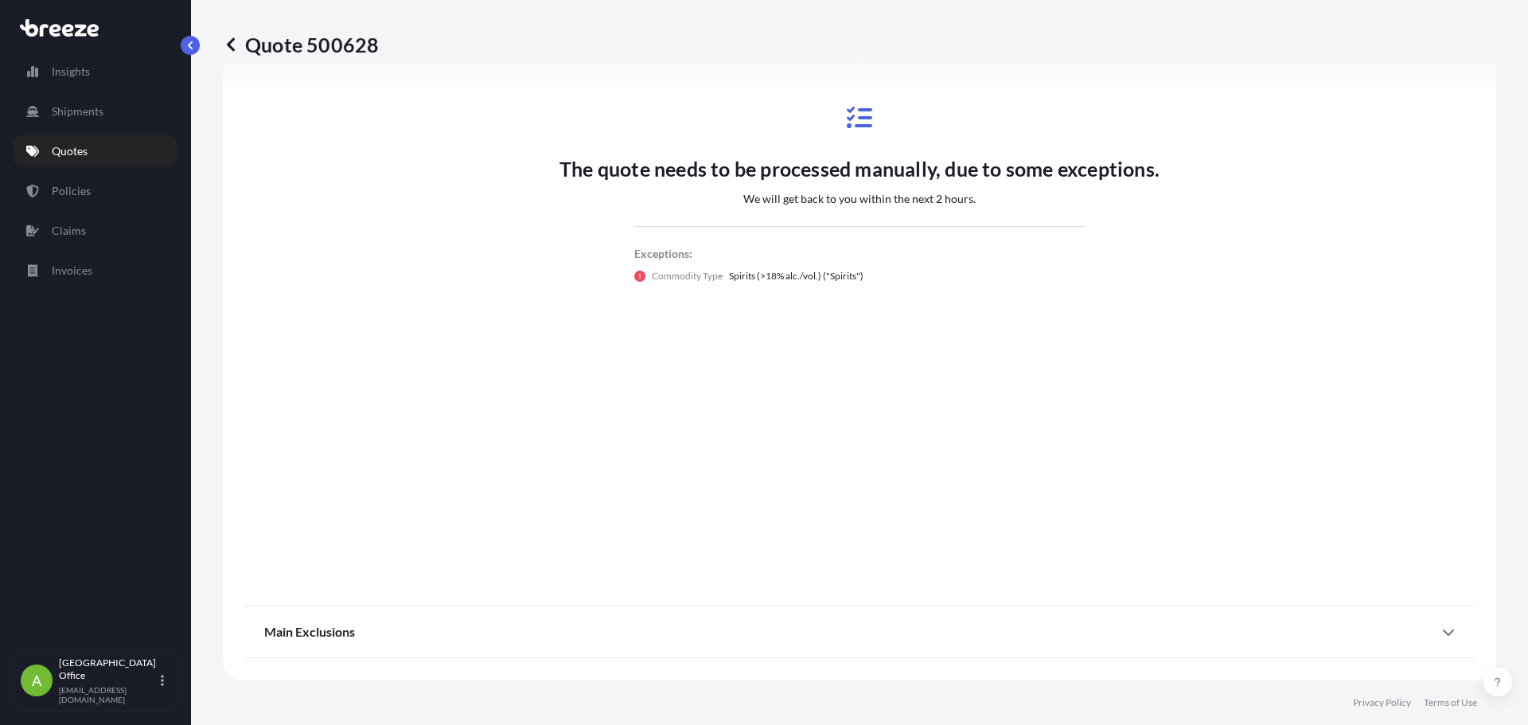
click at [1037, 632] on div "Main Exclusions" at bounding box center [859, 632] width 1191 height 38
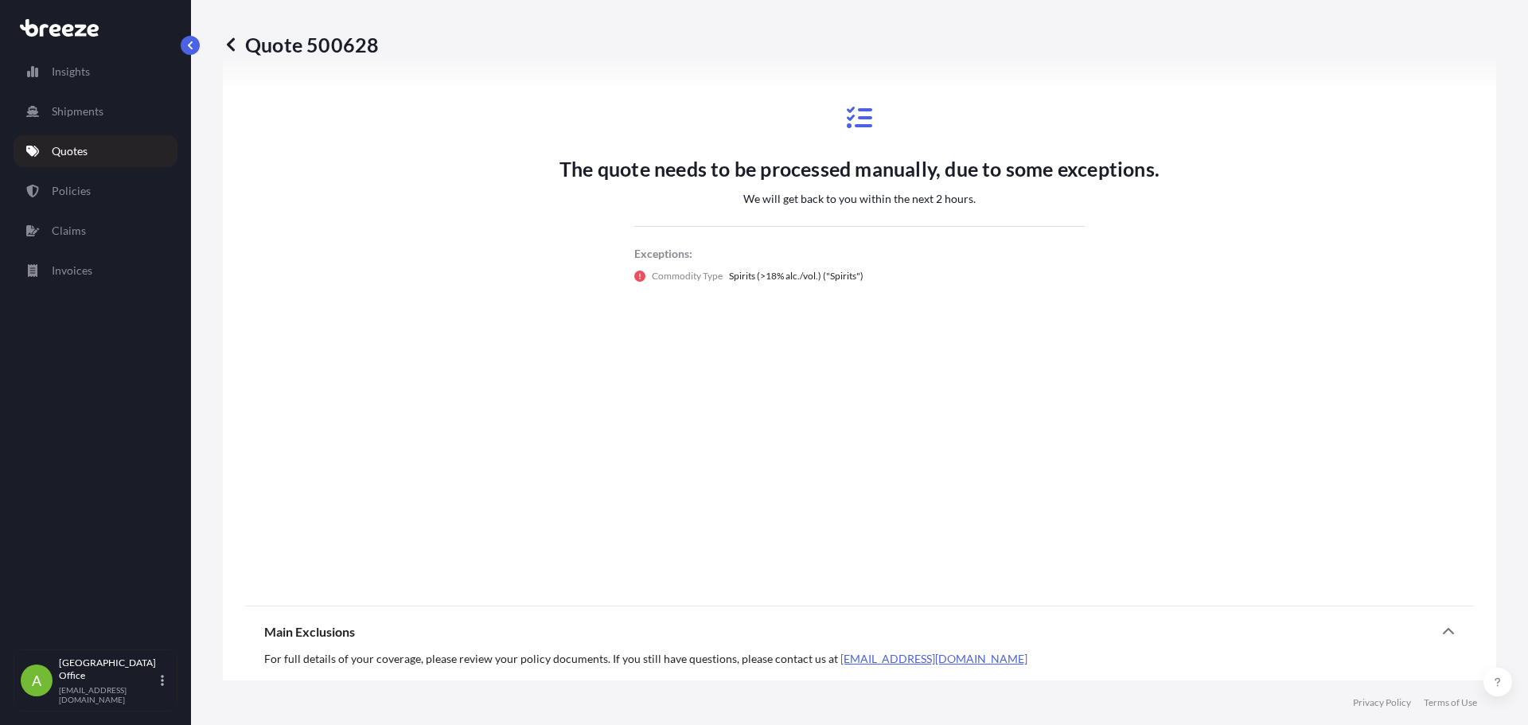
click at [917, 629] on div "Main Exclusions" at bounding box center [859, 632] width 1191 height 38
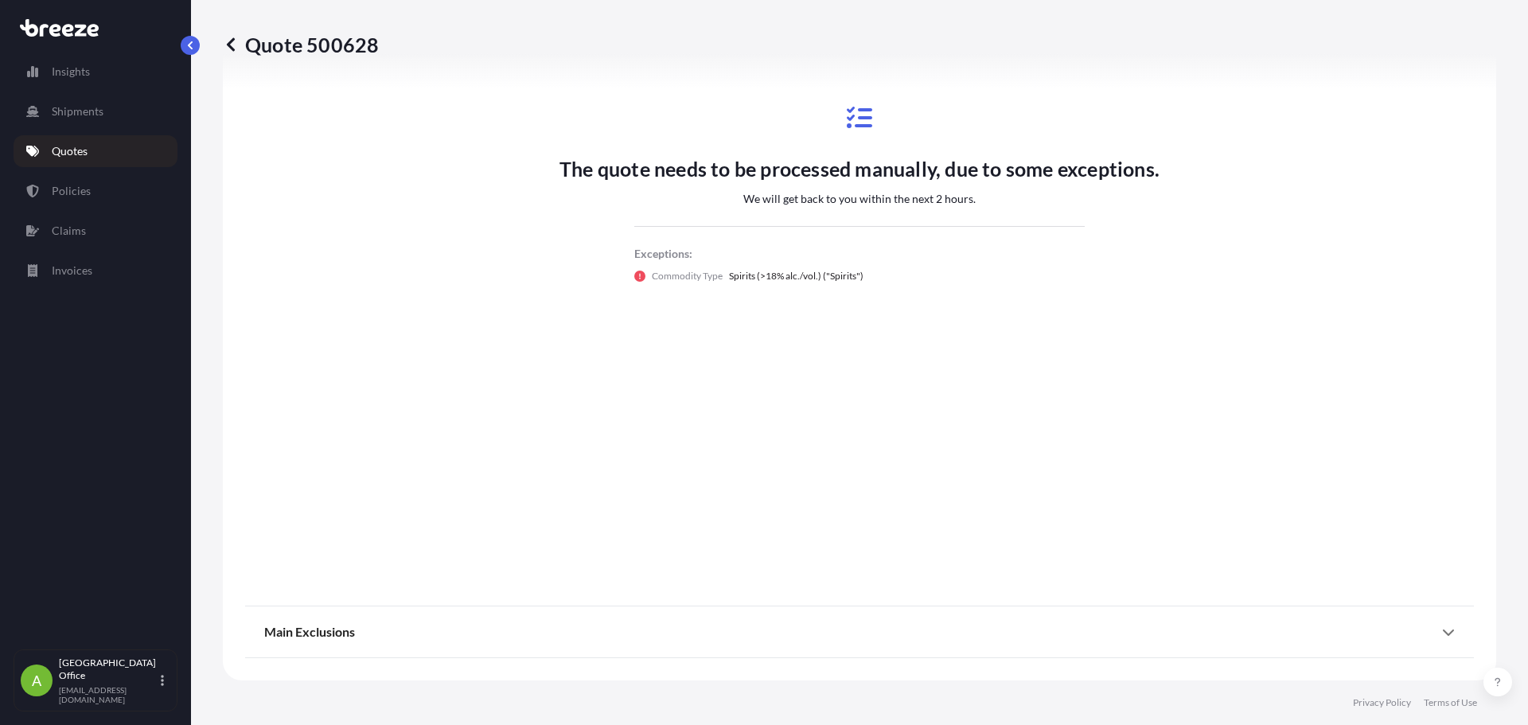
click at [61, 147] on p "Quotes" at bounding box center [70, 151] width 36 height 16
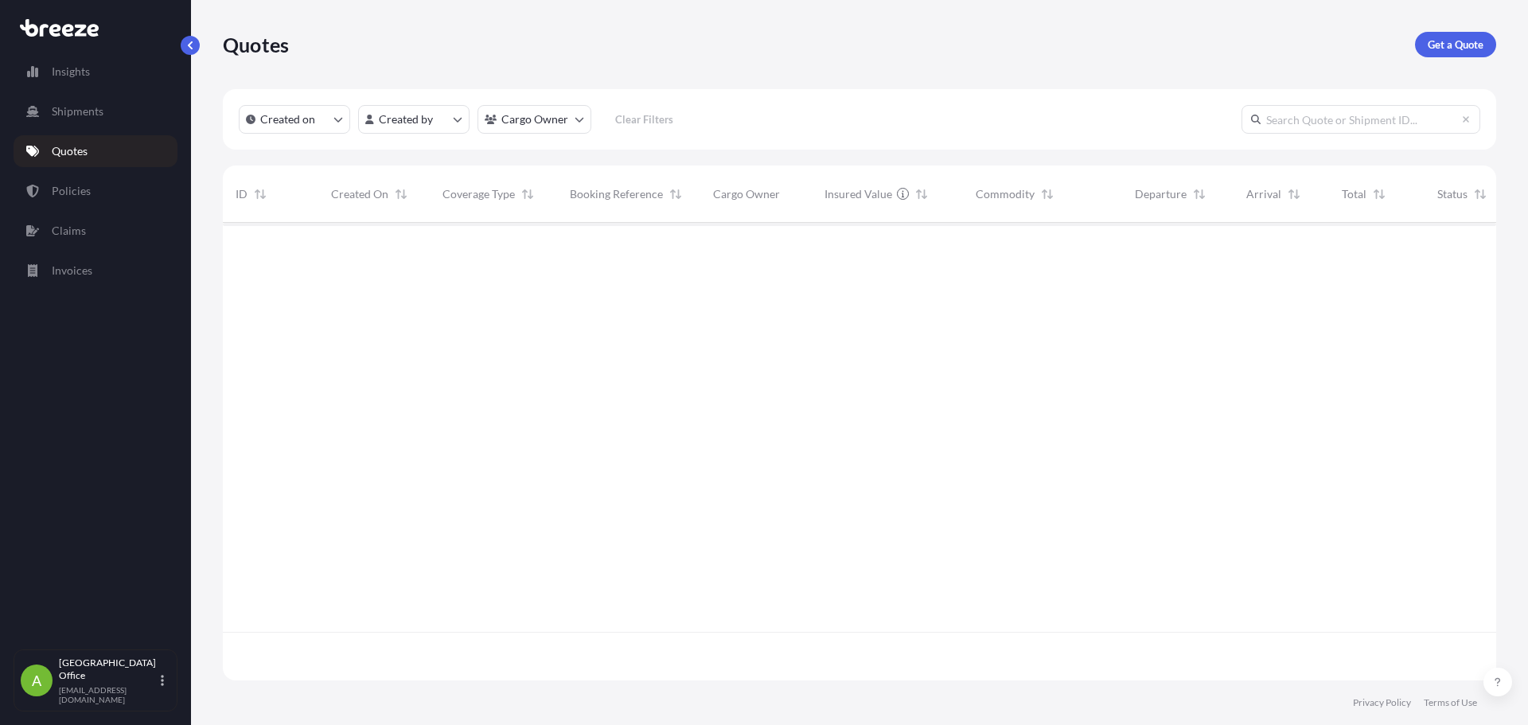
scroll to position [454, 1262]
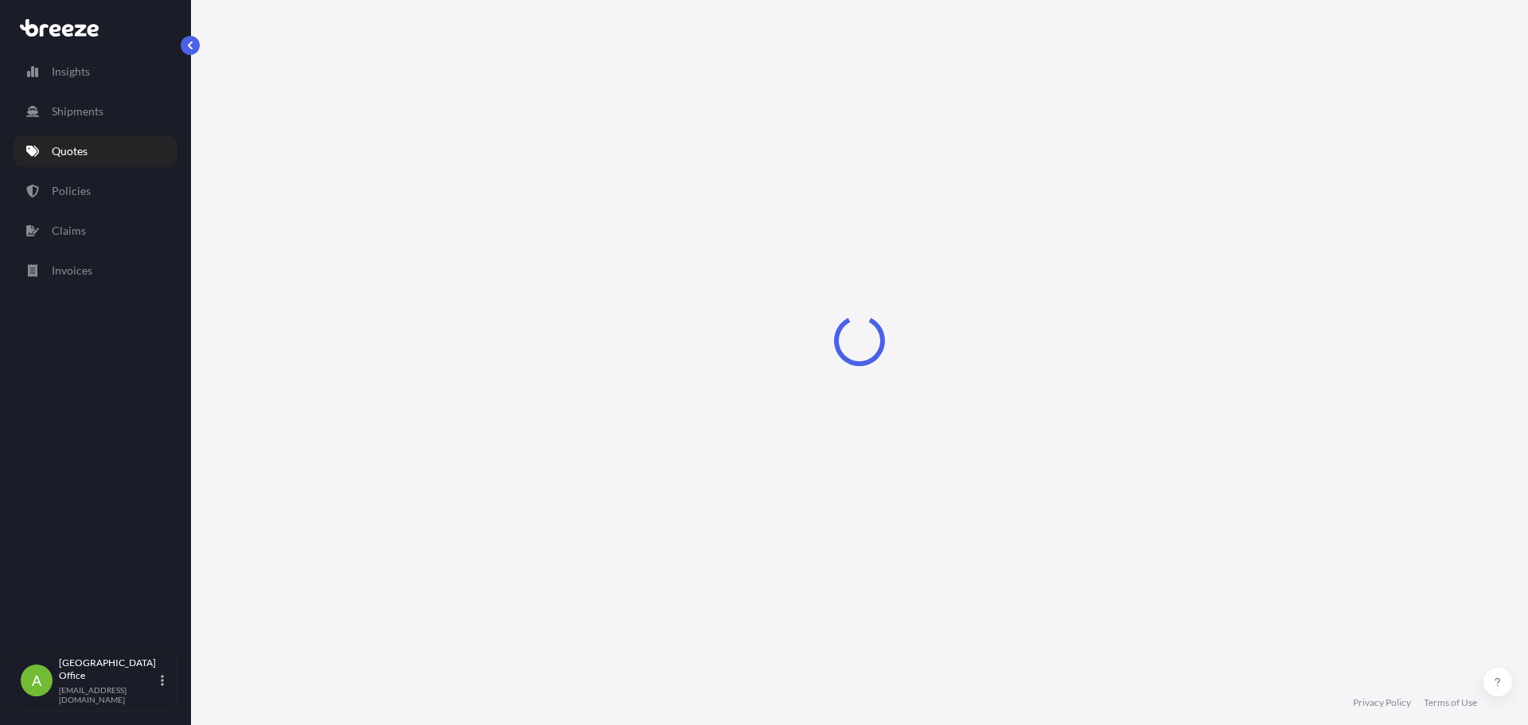
select select "Road"
select select "2"
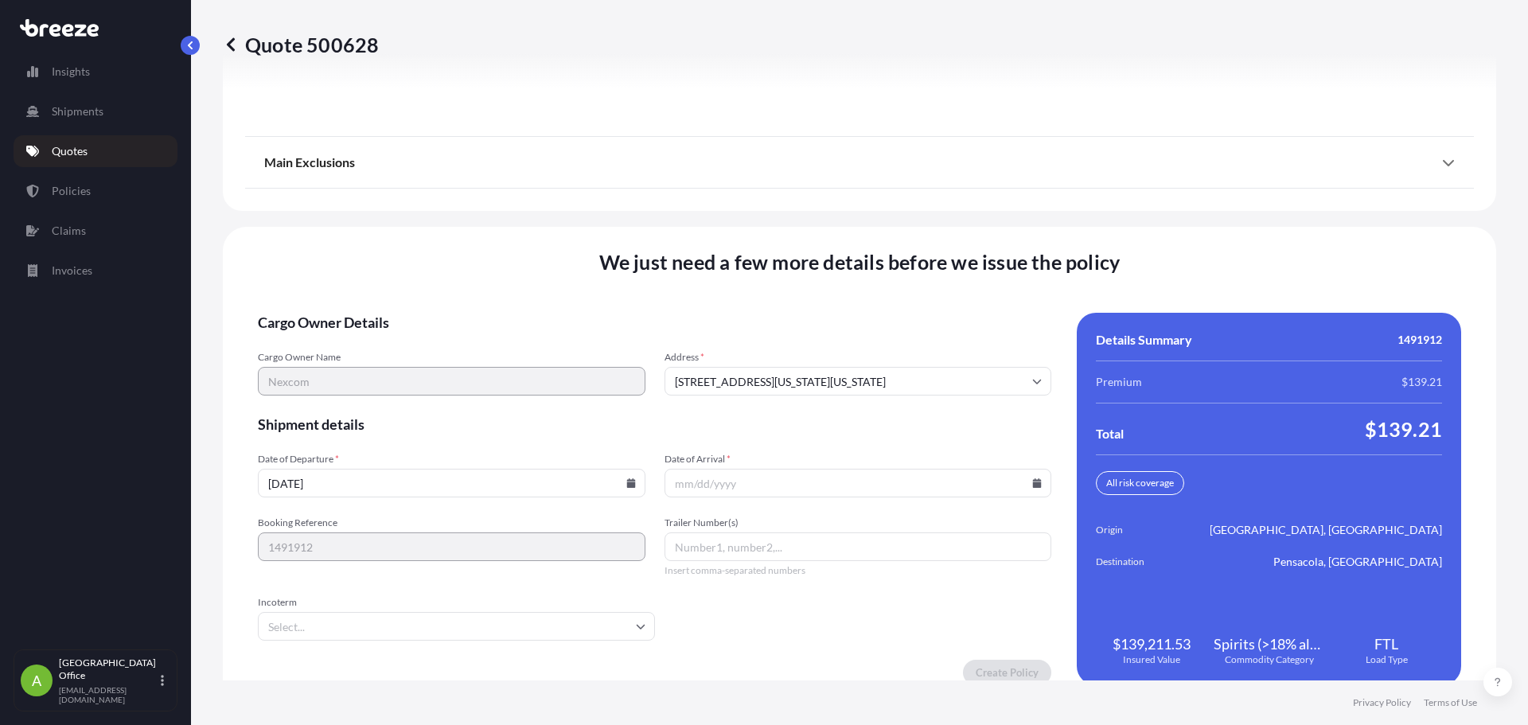
scroll to position [2186, 0]
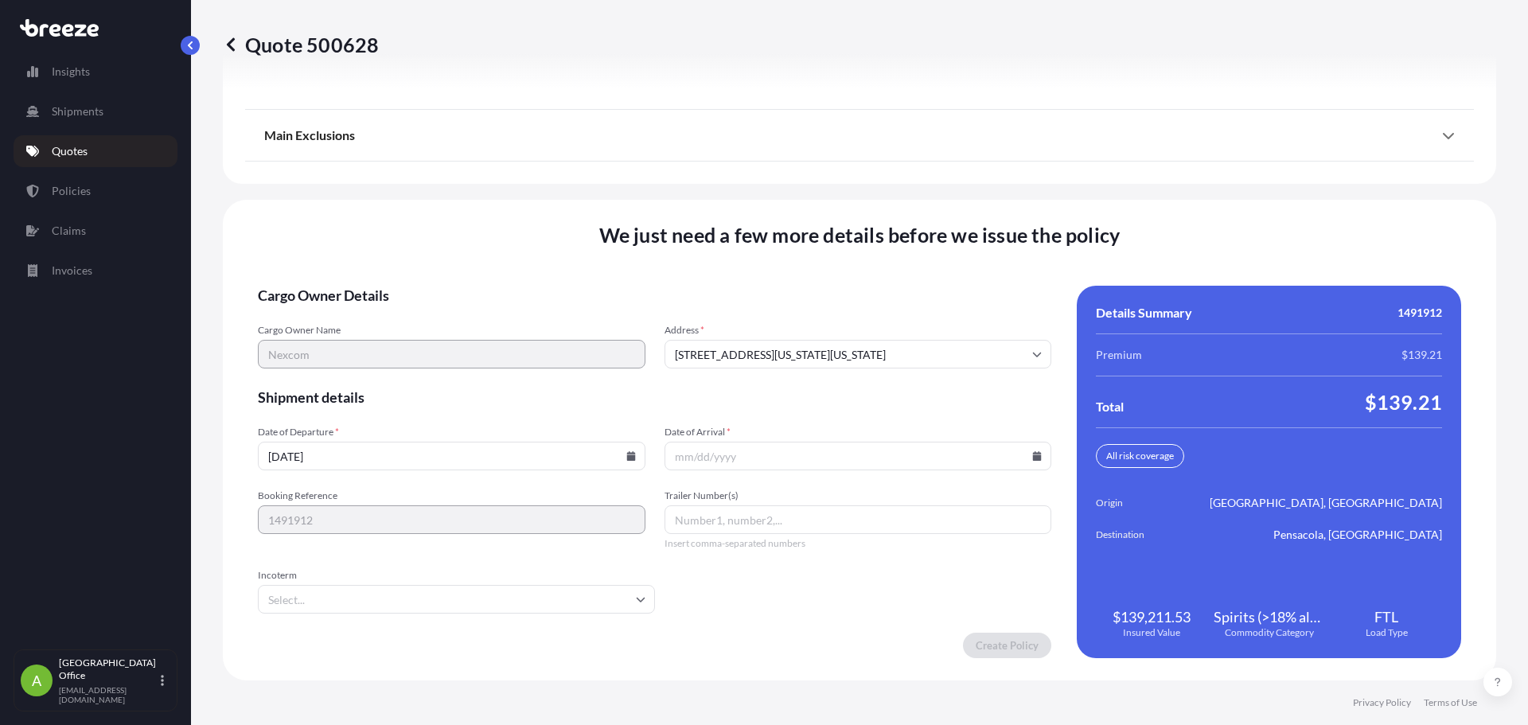
click at [620, 457] on input "[DATE]" at bounding box center [452, 456] width 388 height 29
click at [629, 454] on icon at bounding box center [630, 456] width 9 height 10
click at [343, 285] on button "6" at bounding box center [338, 283] width 25 height 25
type input "[DATE]"
click at [1033, 457] on icon at bounding box center [1037, 456] width 9 height 10
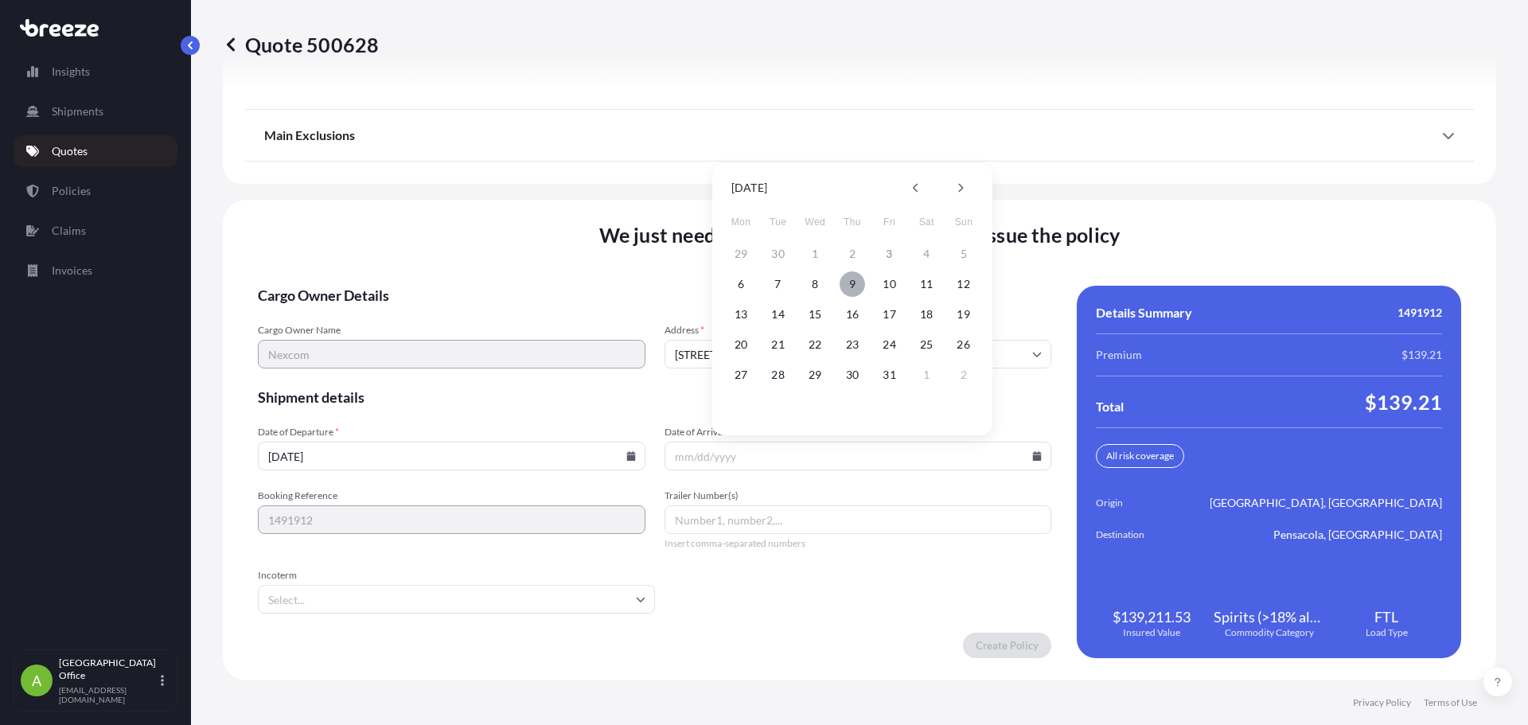
click at [847, 285] on button "9" at bounding box center [852, 283] width 25 height 25
type input "10/09/2025"
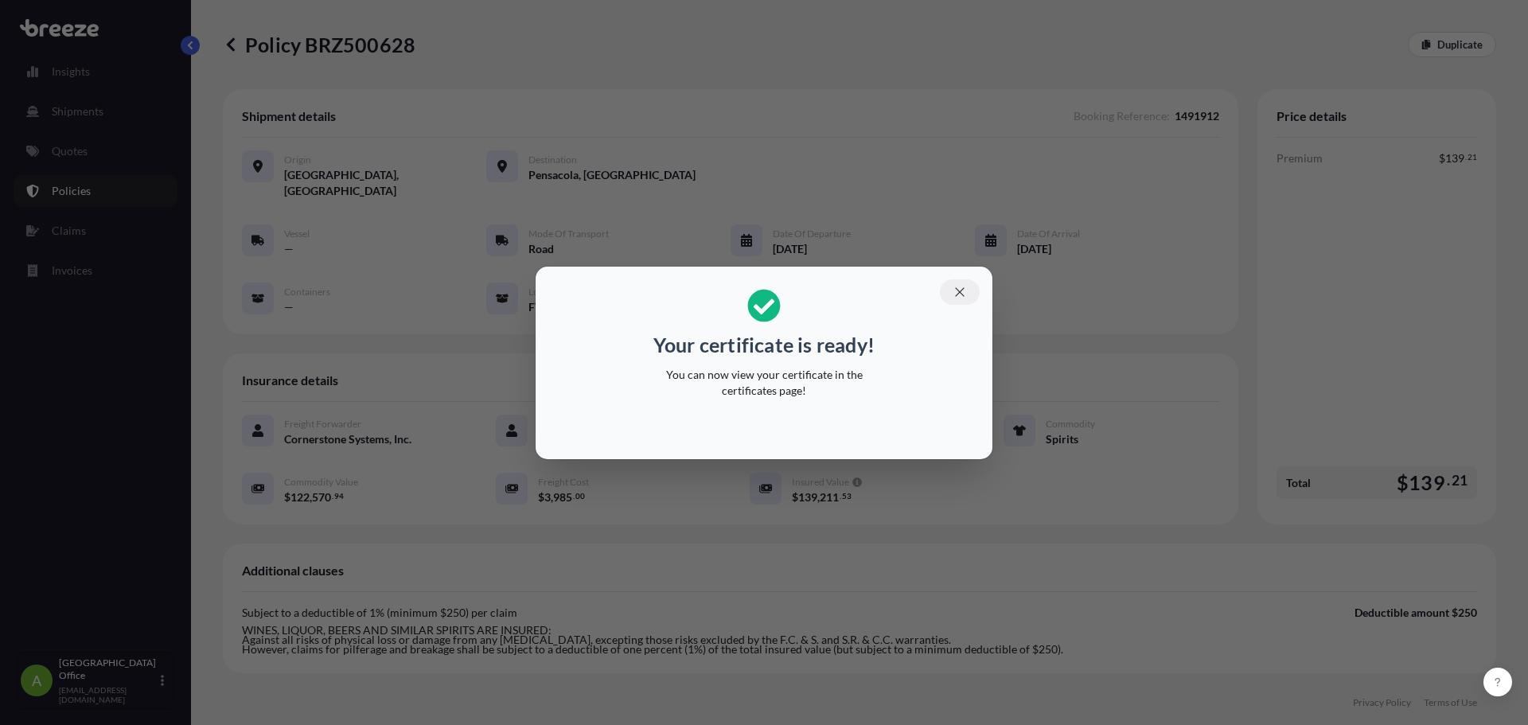
click at [955, 297] on icon "button" at bounding box center [960, 292] width 14 height 14
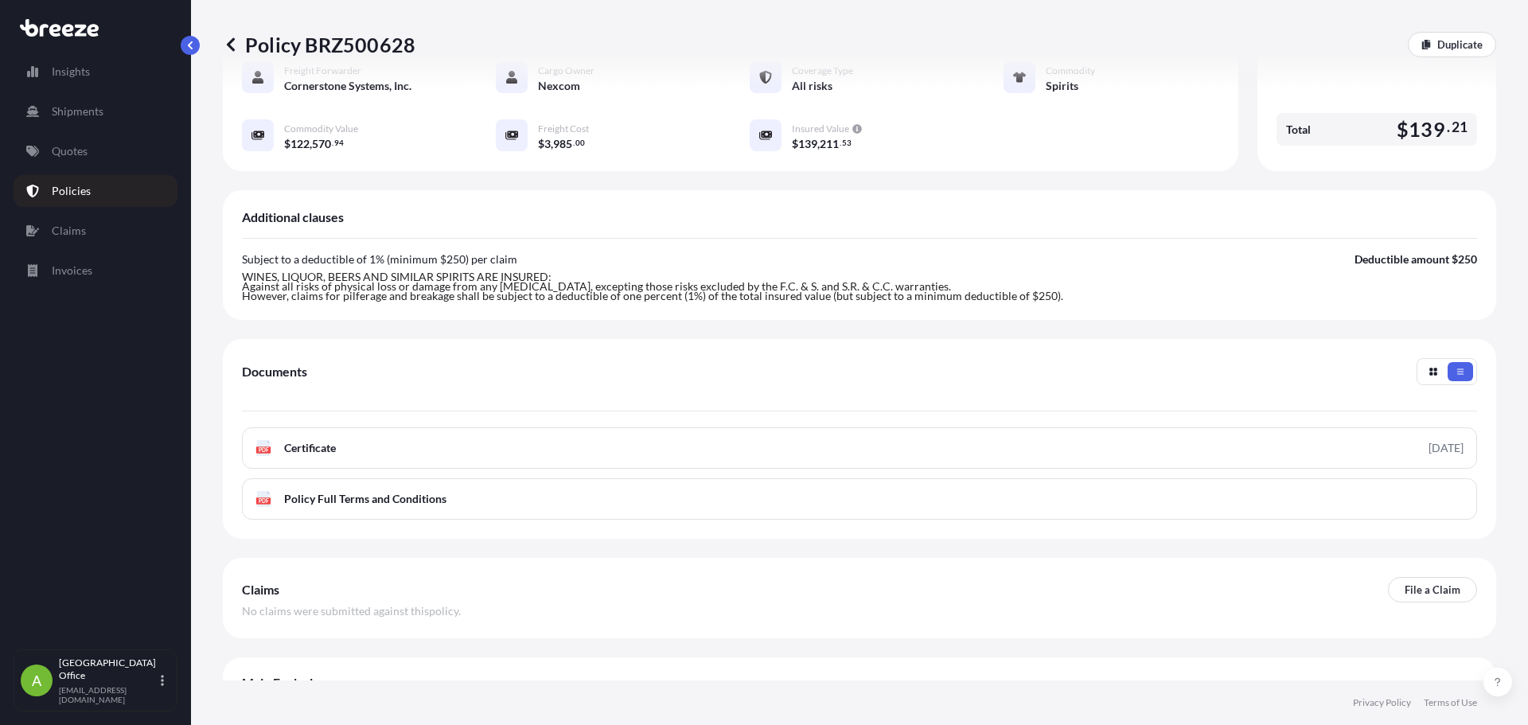
scroll to position [365, 0]
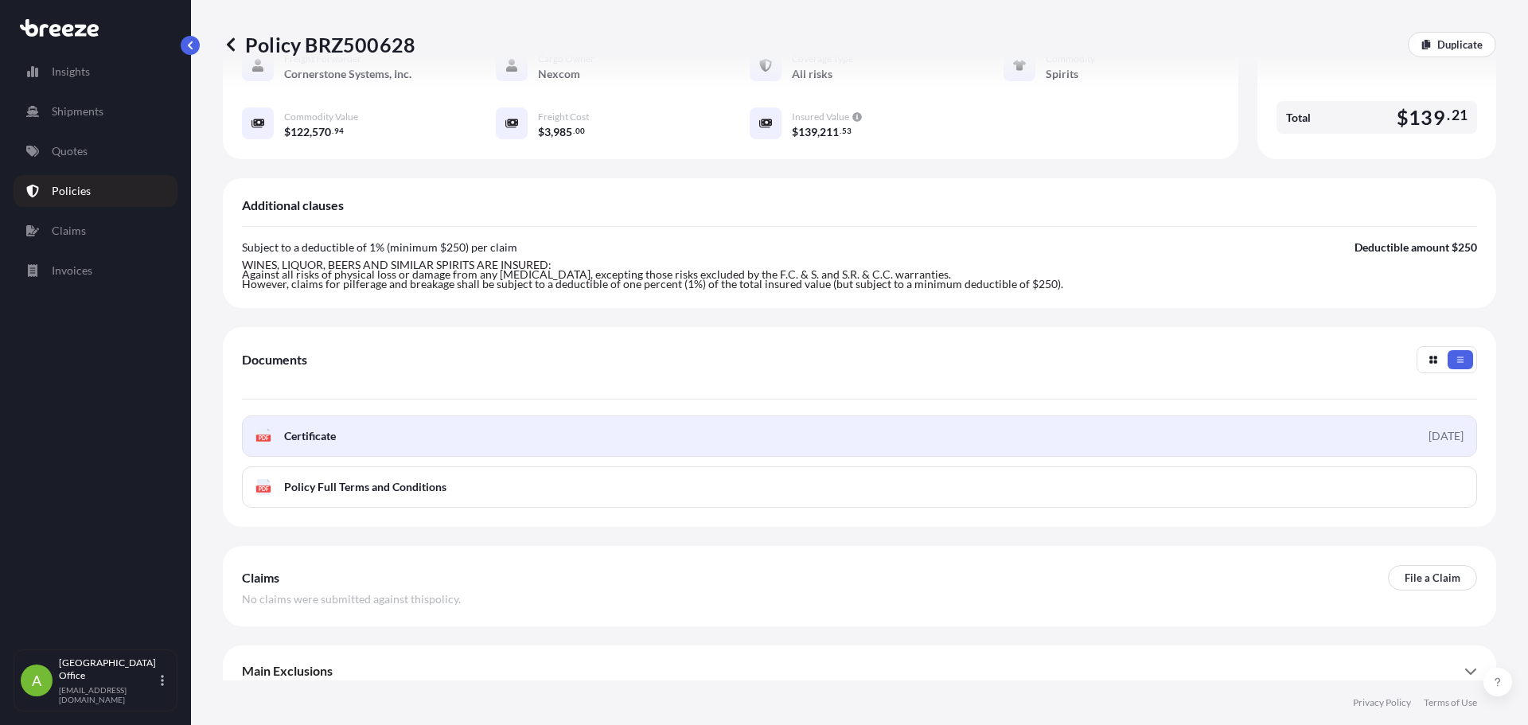
click at [471, 428] on link "PDF Certificate 2025-10-03" at bounding box center [859, 435] width 1235 height 41
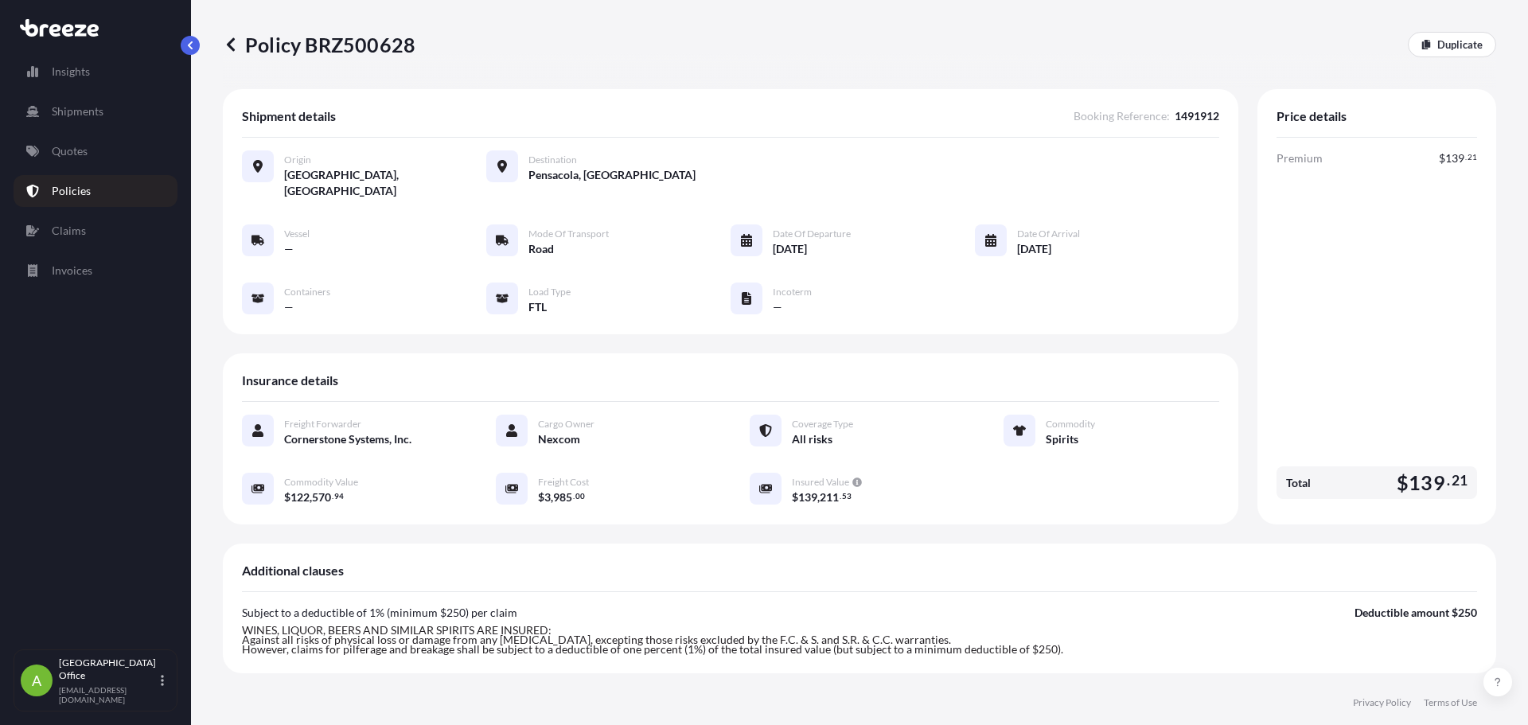
scroll to position [318, 0]
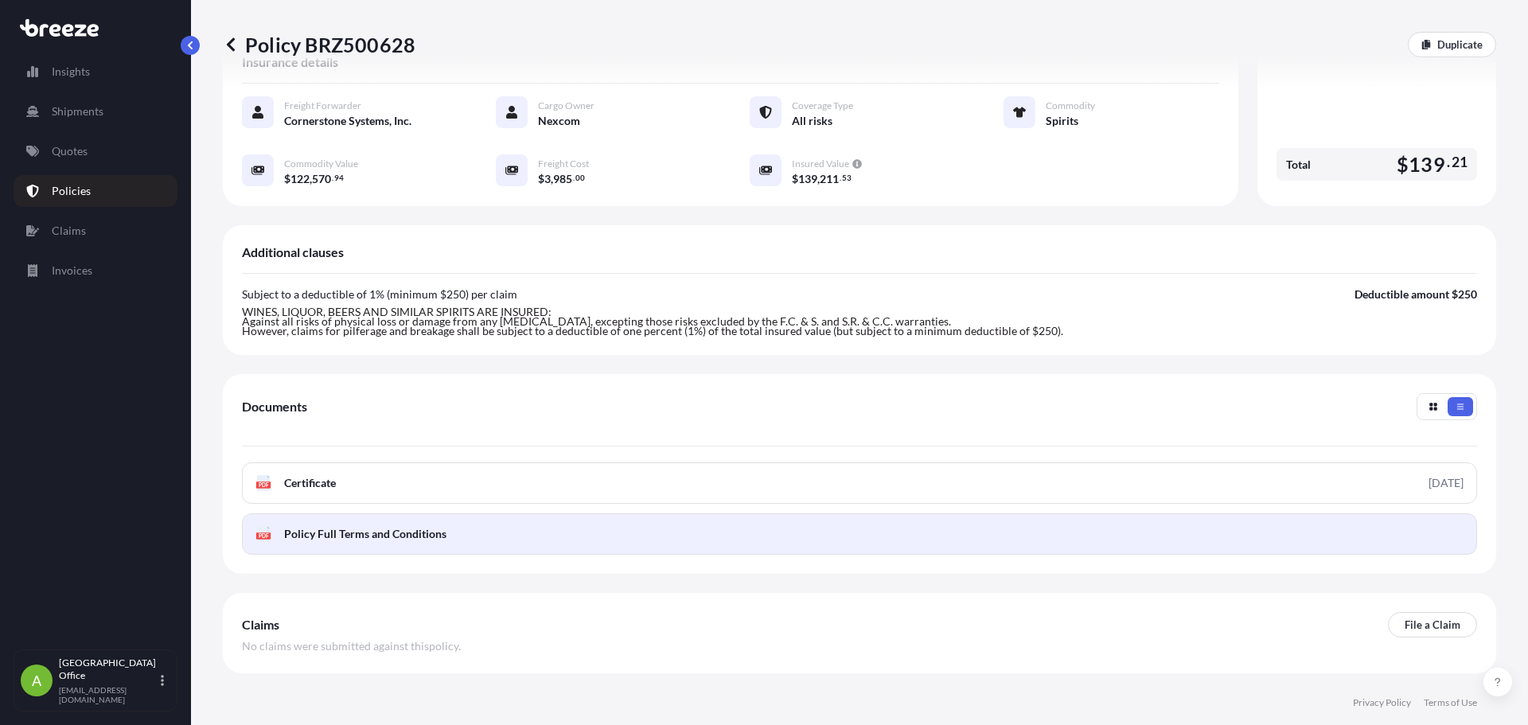
click at [392, 526] on span "Policy Full Terms and Conditions" at bounding box center [365, 534] width 162 height 16
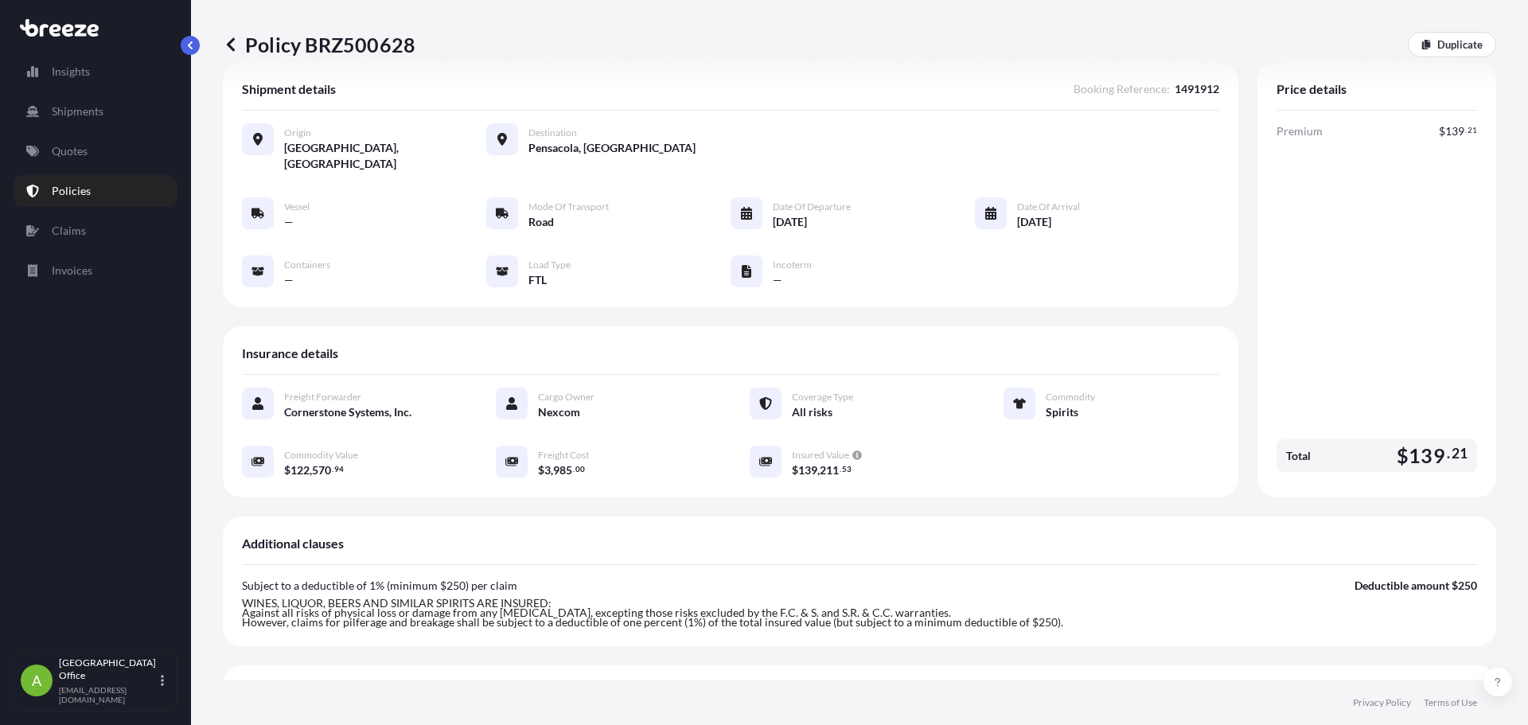
scroll to position [0, 0]
